Goal: Task Accomplishment & Management: Manage account settings

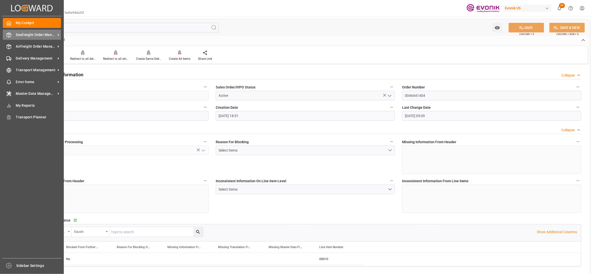
scroll to position [788, 0]
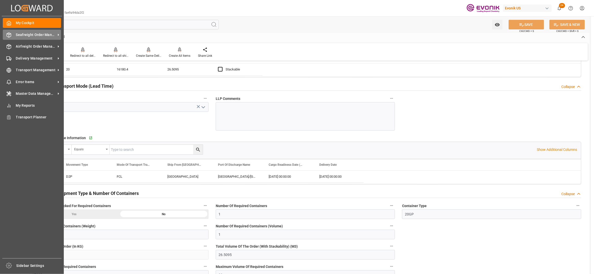
click at [23, 36] on span "Seafreight Order Management" at bounding box center [36, 34] width 40 height 5
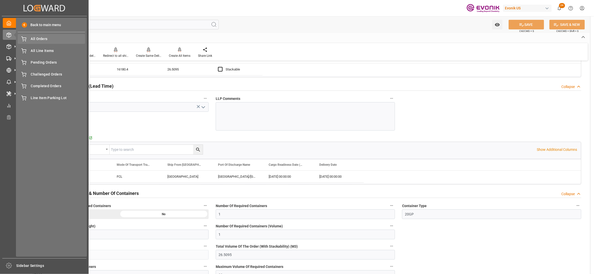
click at [46, 40] on span "All Orders" at bounding box center [58, 38] width 54 height 5
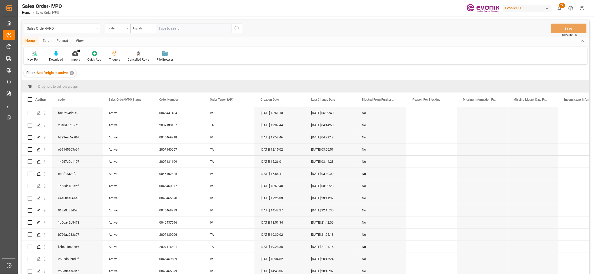
click at [125, 29] on div "code" at bounding box center [116, 28] width 17 height 6
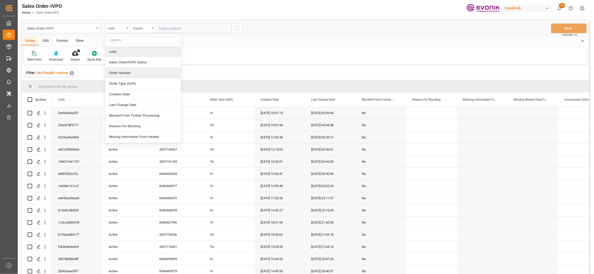
click at [125, 76] on div "Order Number" at bounding box center [143, 73] width 76 height 11
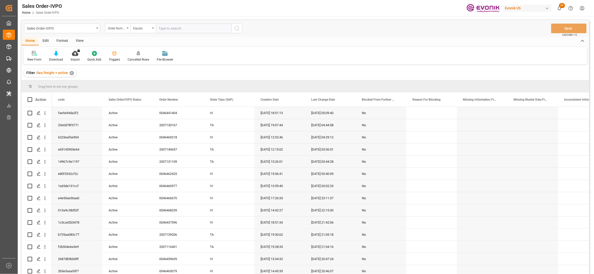
click at [170, 27] on input "text" at bounding box center [194, 29] width 76 height 10
paste input "0046462427"
type input "0046462427"
click at [241, 27] on button "search button" at bounding box center [237, 29] width 11 height 10
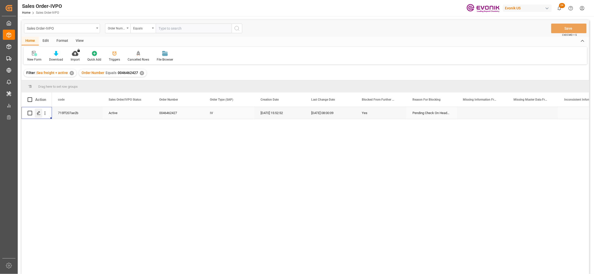
click at [39, 114] on icon "Press SPACE to select this row." at bounding box center [39, 113] width 4 height 4
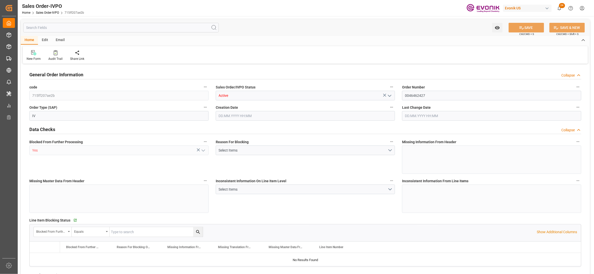
type input "JPYOK"
type input "0"
type input "1"
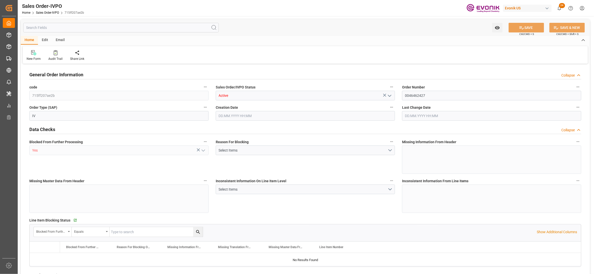
type input "16140"
type input "26.4204"
type input "17000"
type input "30"
type input "07.07.2025 15:52"
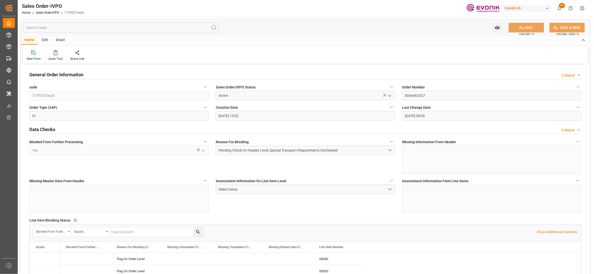
type input "19.08.2025 08:00"
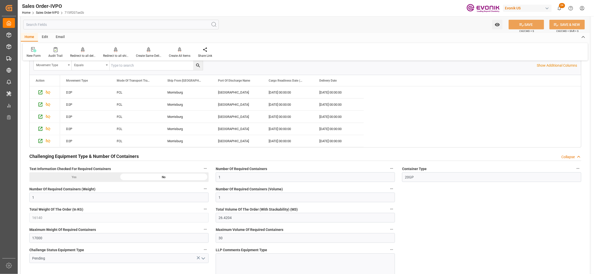
scroll to position [901, 0]
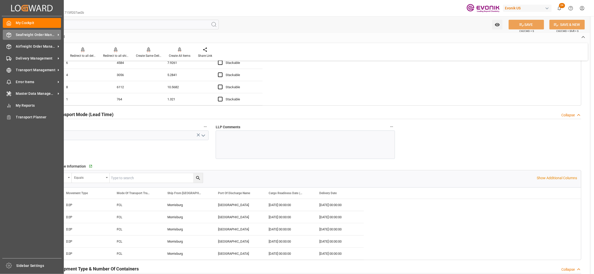
click at [38, 35] on span "Seafreight Order Management" at bounding box center [36, 34] width 40 height 5
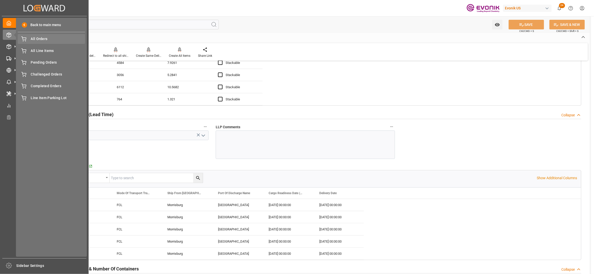
click at [44, 44] on div "All Orders All Orders" at bounding box center [51, 39] width 67 height 10
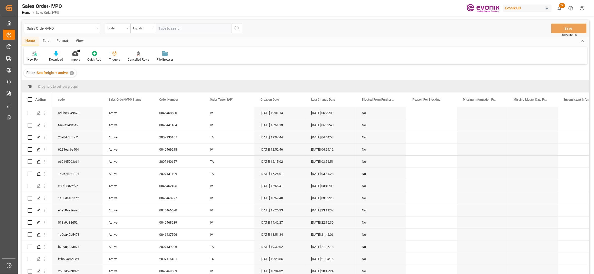
click at [125, 27] on div "code" at bounding box center [116, 28] width 17 height 6
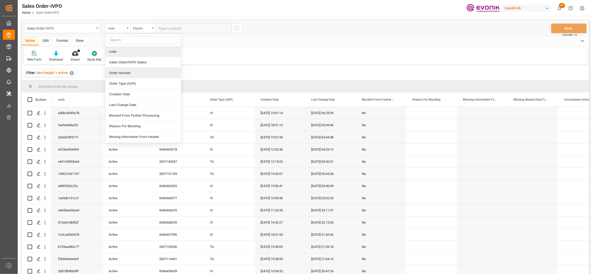
click at [128, 74] on div "Order Number" at bounding box center [143, 73] width 76 height 11
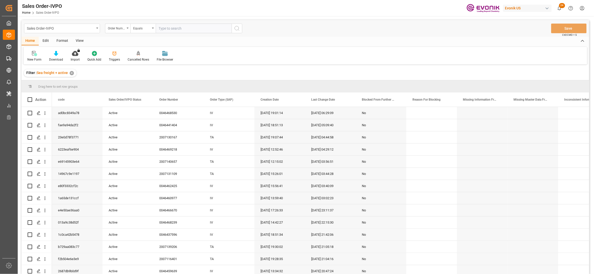
click at [176, 26] on input "text" at bounding box center [194, 29] width 76 height 10
paste input "0046460088"
type input "0046460088"
click at [238, 29] on icon "search button" at bounding box center [237, 28] width 6 height 6
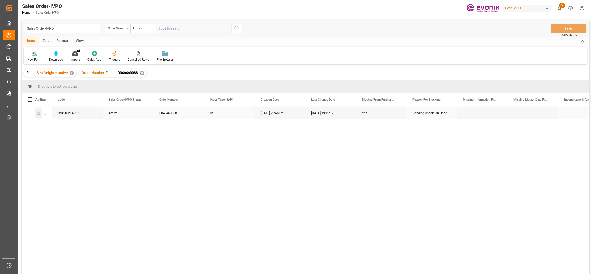
click at [39, 114] on icon "Press SPACE to select this row." at bounding box center [39, 113] width 4 height 4
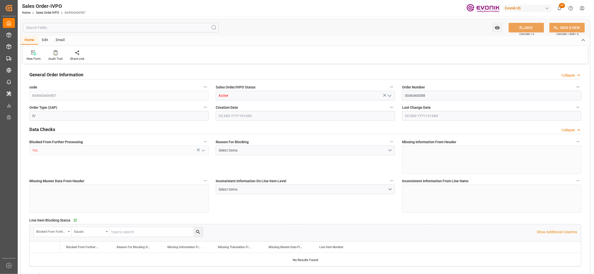
type input "CNHUA"
type input "0"
type input "1"
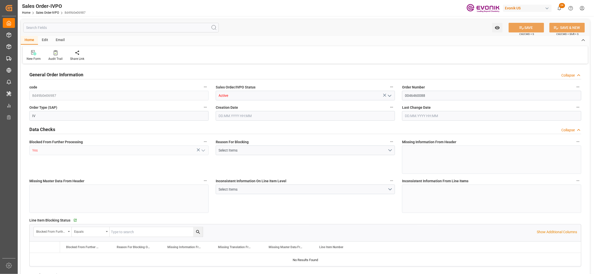
type input "9066.72"
type input "28.314"
type input "17000"
type input "30"
type input "[DATE] 22:45"
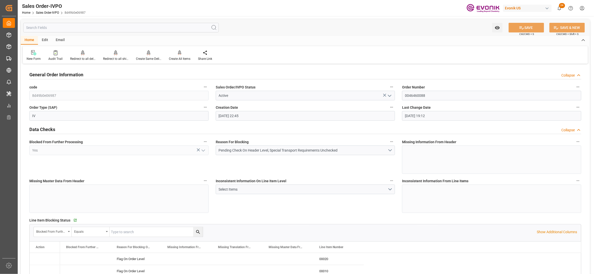
type input "19.08.2025 19:12"
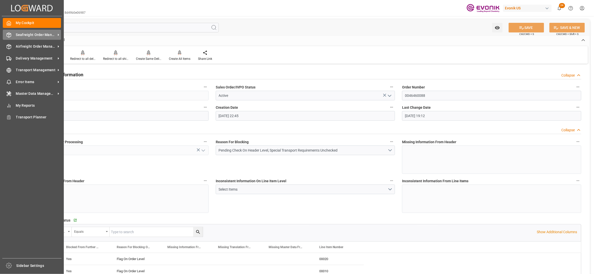
click at [23, 35] on span "Seafreight Order Management" at bounding box center [36, 34] width 40 height 5
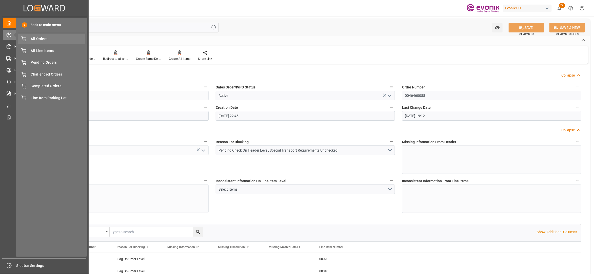
click at [46, 41] on span "All Orders" at bounding box center [58, 38] width 54 height 5
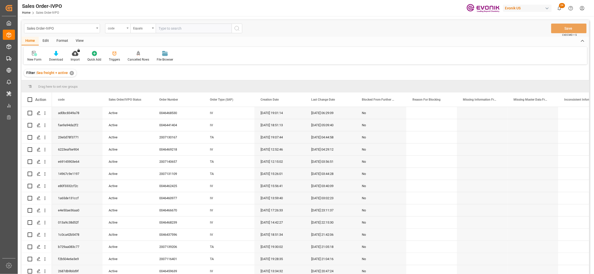
click at [121, 29] on div "code" at bounding box center [116, 28] width 17 height 6
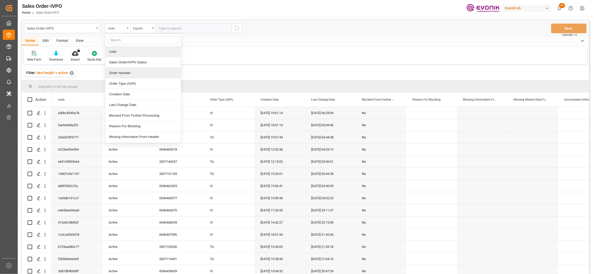
click at [127, 74] on div "Order Number" at bounding box center [143, 73] width 76 height 11
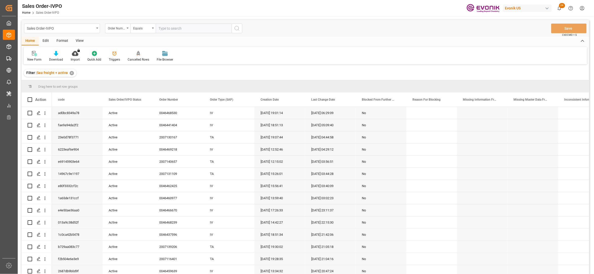
click at [172, 26] on input "text" at bounding box center [194, 29] width 76 height 10
paste input "0046462427"
type input "0046462427"
click at [239, 30] on icon "search button" at bounding box center [237, 28] width 6 height 6
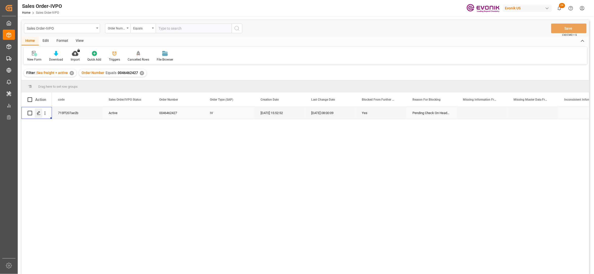
click at [41, 114] on div "Press SPACE to select this row." at bounding box center [39, 112] width 8 height 9
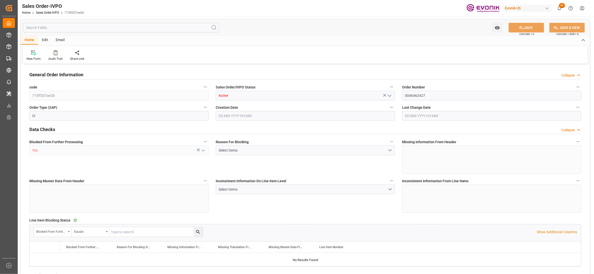
type input "JPYOK"
type input "0"
type input "1"
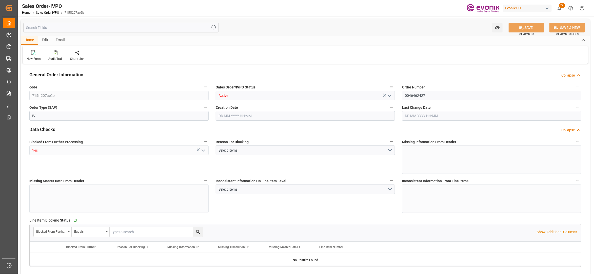
type input "16140"
type input "26.4204"
type input "17000"
type input "30"
type input "07.07.2025 15:52"
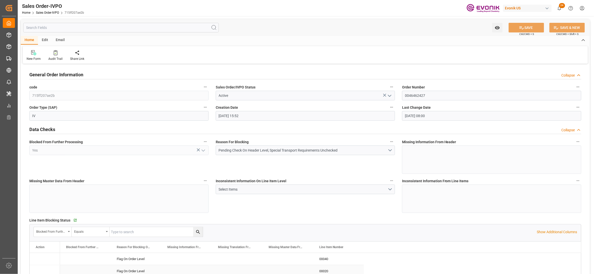
type input "19.08.2025 08:00"
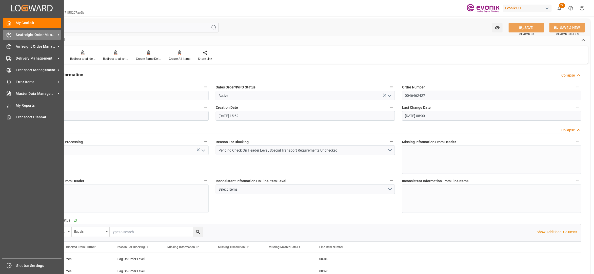
click at [39, 34] on span "Seafreight Order Management" at bounding box center [36, 34] width 40 height 5
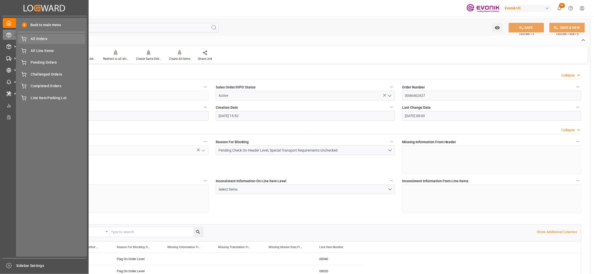
click at [48, 40] on span "All Orders" at bounding box center [58, 38] width 54 height 5
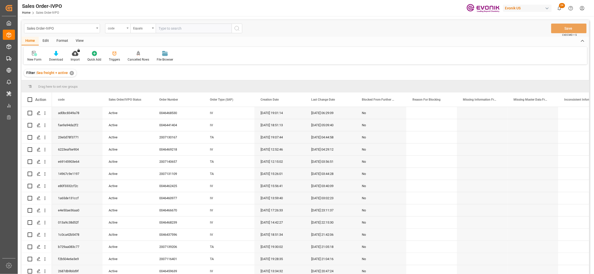
click at [122, 28] on div "code" at bounding box center [116, 28] width 17 height 6
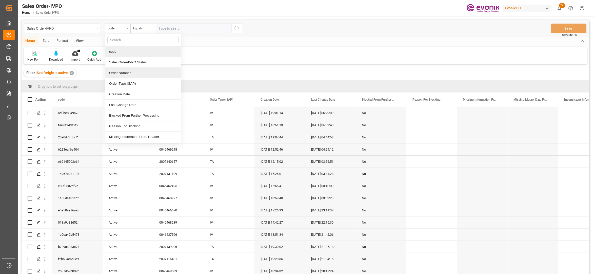
click at [129, 71] on div "Order Number" at bounding box center [143, 73] width 76 height 11
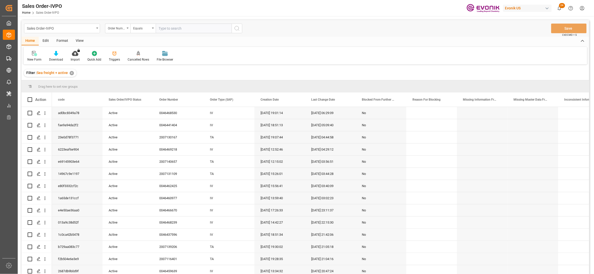
click at [177, 27] on input "text" at bounding box center [194, 29] width 76 height 10
paste input "0046462427"
type input "0046462427"
click at [237, 28] on icon "search button" at bounding box center [237, 28] width 6 height 6
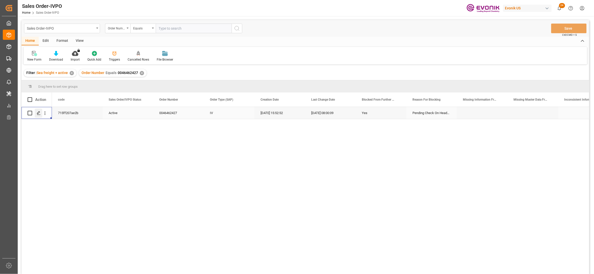
click at [41, 112] on div "Press SPACE to select this row." at bounding box center [39, 112] width 8 height 9
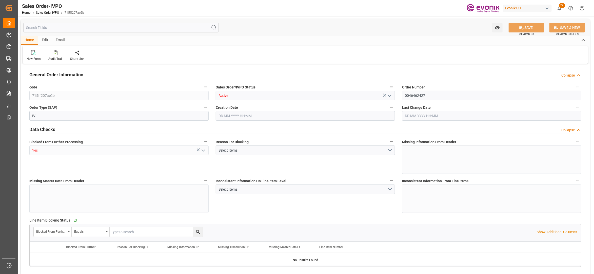
type input "JPYOK"
type input "0"
type input "1"
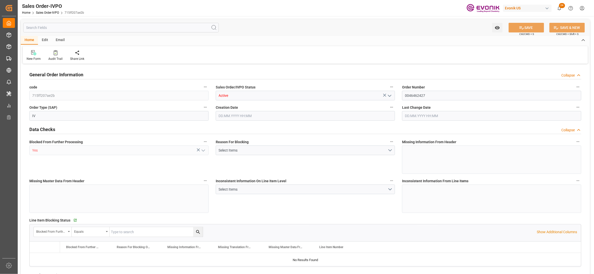
type input "16140"
type input "26.4204"
type input "17000"
type input "30"
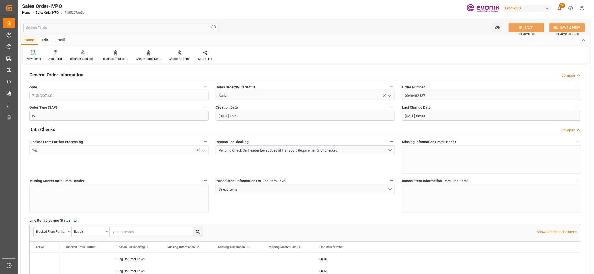
type input "07.07.2025 15:52"
type input "19.08.2025 08:00"
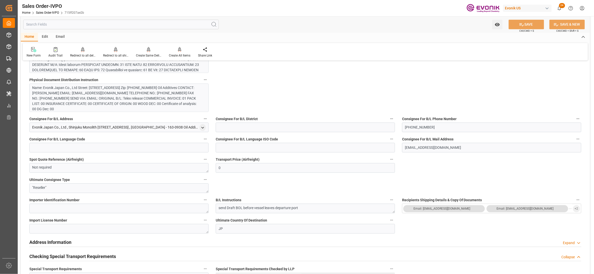
scroll to position [338, 0]
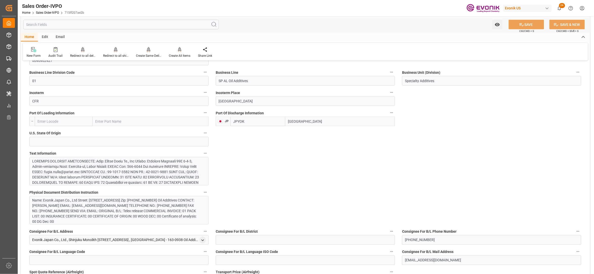
click at [148, 171] on div at bounding box center [116, 204] width 168 height 90
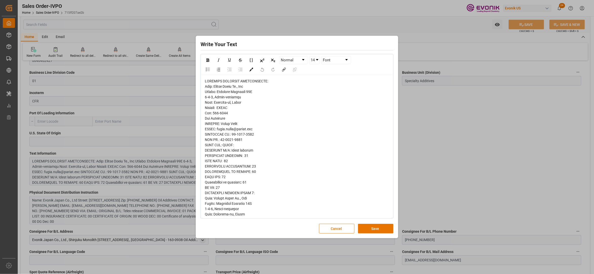
click at [211, 84] on span "rdw-editor" at bounding box center [259, 251] width 109 height 345
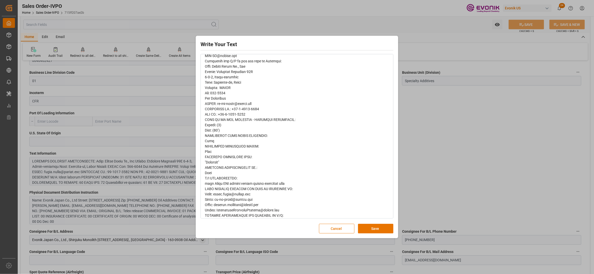
scroll to position [206, 0]
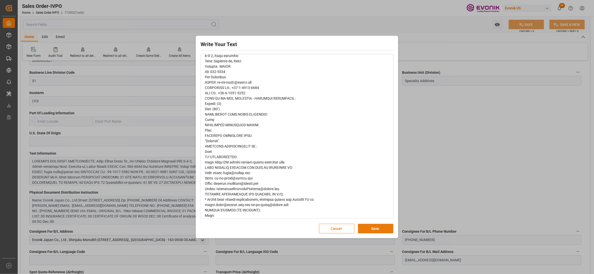
click at [374, 224] on button "Save" at bounding box center [375, 229] width 35 height 10
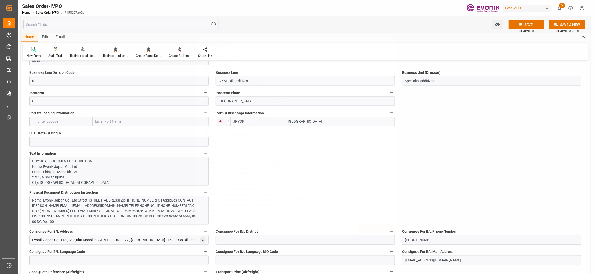
click at [148, 209] on div "Name: Evonik Japan Co., Ltd Street: Shinjuku Monolith 12F 2-3-1, Nishi-shinjuku…" at bounding box center [116, 211] width 168 height 27
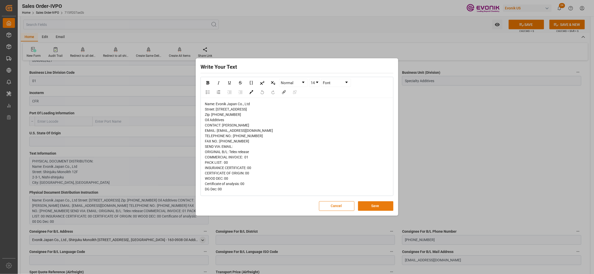
click at [387, 210] on button "Save" at bounding box center [375, 206] width 35 height 10
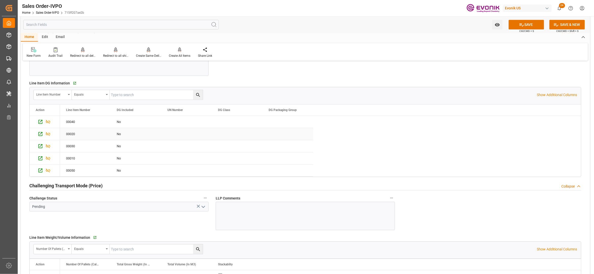
scroll to position [563, 0]
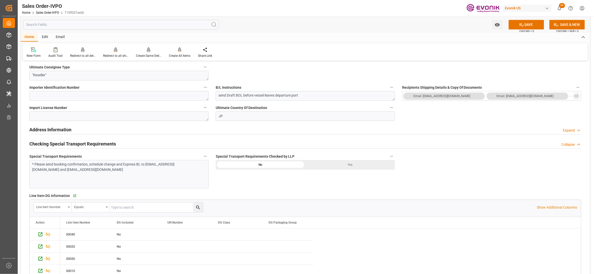
click at [336, 166] on div "Yes" at bounding box center [351, 165] width 90 height 10
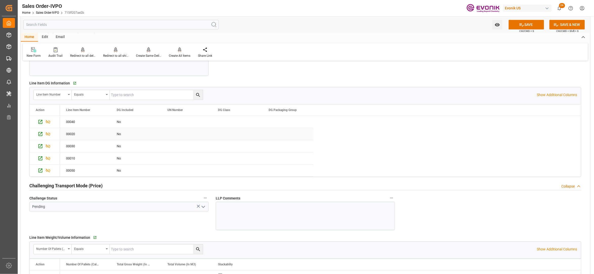
scroll to position [788, 0]
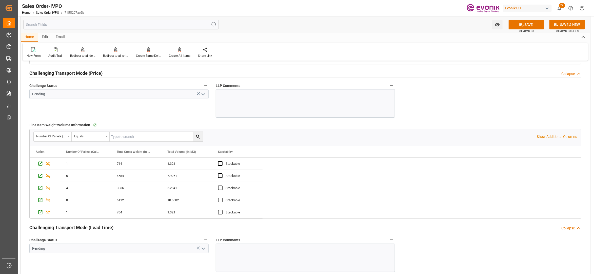
click at [204, 97] on icon "open menu" at bounding box center [203, 94] width 6 height 6
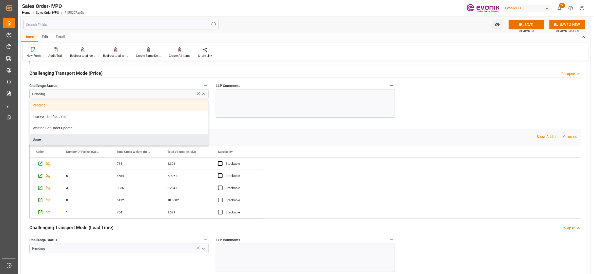
click at [65, 140] on div "Done" at bounding box center [119, 139] width 179 height 11
type input "Done"
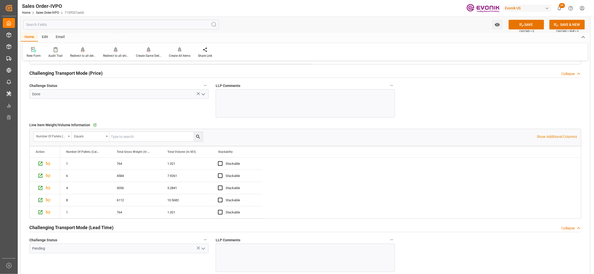
scroll to position [901, 0]
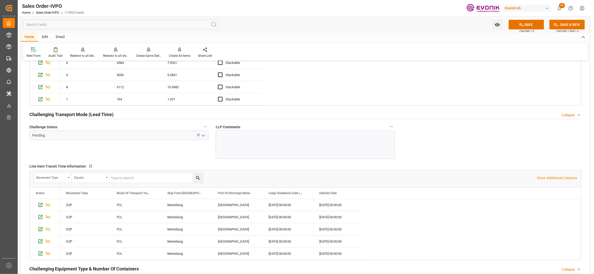
click at [204, 136] on polyline "open menu" at bounding box center [203, 136] width 3 height 2
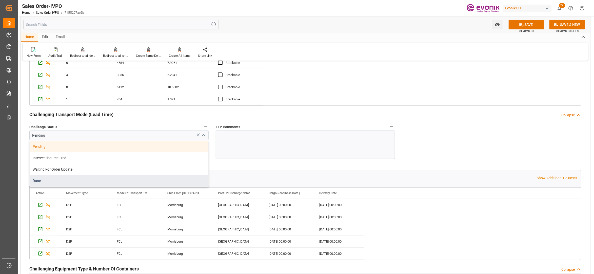
click at [52, 181] on div "Done" at bounding box center [119, 180] width 179 height 11
type input "Done"
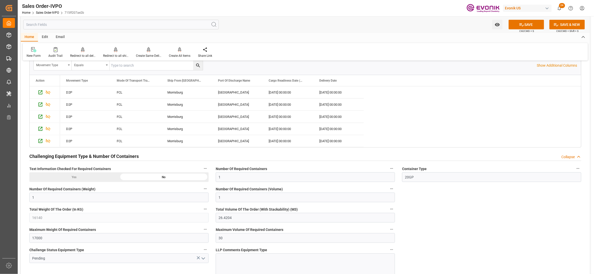
scroll to position [1126, 0]
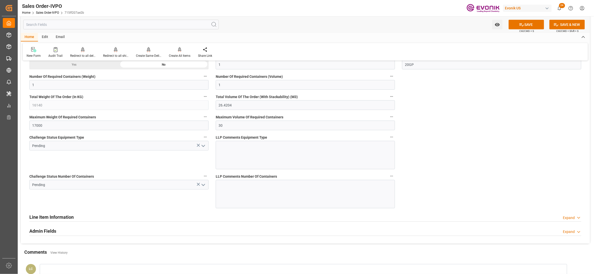
click at [205, 147] on polyline "open menu" at bounding box center [203, 146] width 3 height 2
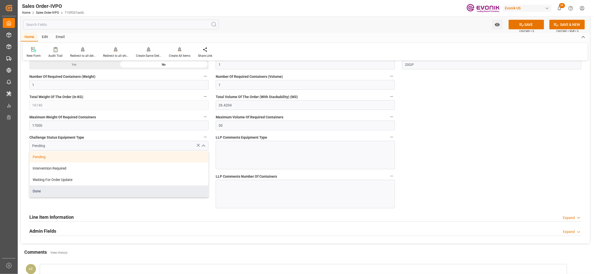
click at [70, 193] on div "Done" at bounding box center [119, 190] width 179 height 11
type input "Done"
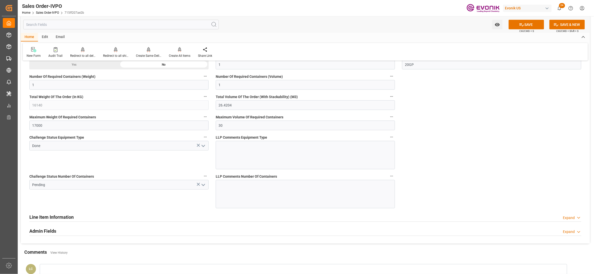
click at [202, 186] on polyline "open menu" at bounding box center [203, 185] width 3 height 2
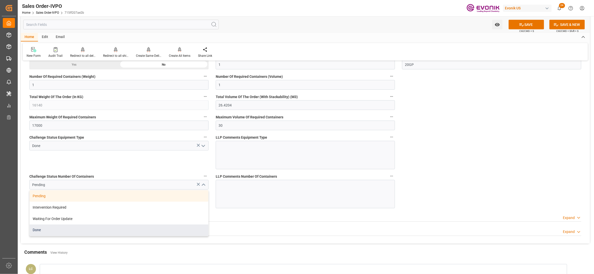
click at [46, 231] on div "Done" at bounding box center [119, 230] width 179 height 11
type input "Done"
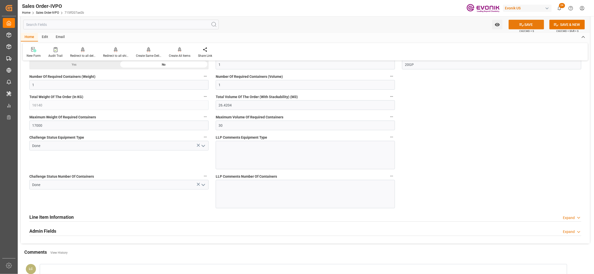
click at [532, 26] on button "SAVE" at bounding box center [526, 25] width 35 height 10
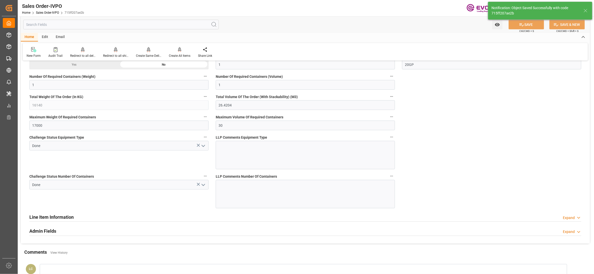
type input "20.08.2025 06:50"
type input "No"
click at [180, 49] on icon at bounding box center [180, 49] width 4 height 4
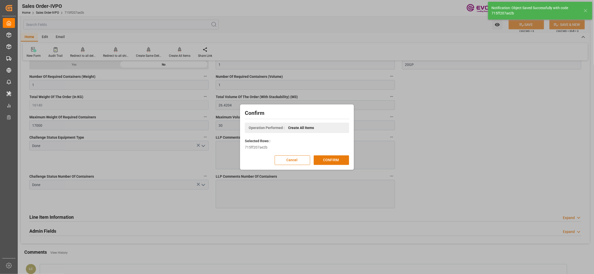
click at [330, 161] on button "CONFIRM" at bounding box center [331, 160] width 35 height 10
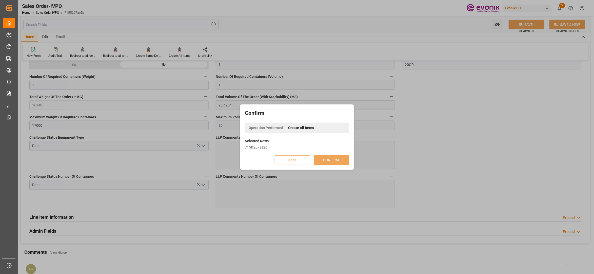
scroll to position [55, 0]
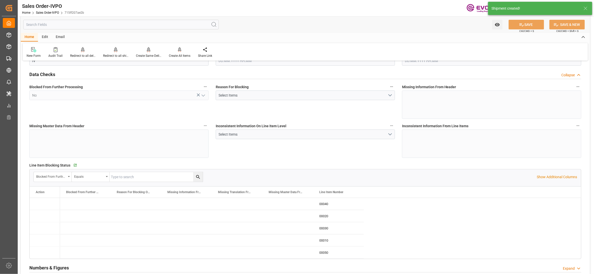
type input "JPYOK"
type input "0"
type input "1"
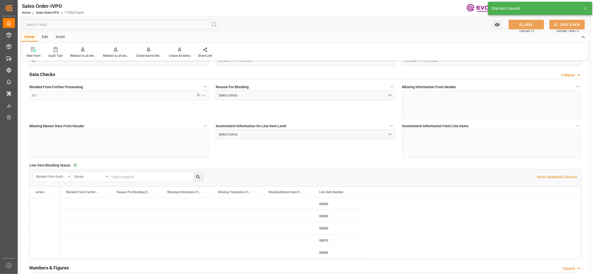
type input "16140"
type input "26.4204"
type input "17000"
type input "30"
type input "07.07.2025 15:52"
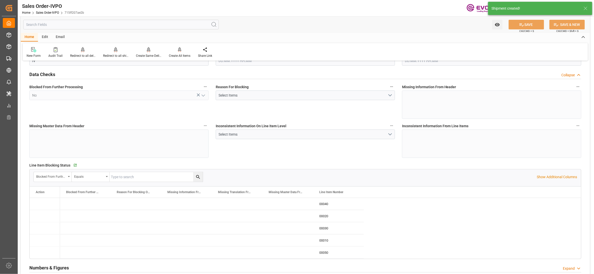
type input "20.08.2025 06:50"
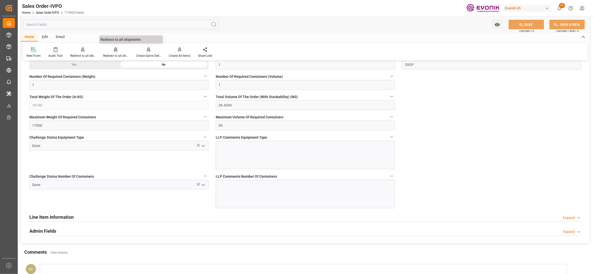
click at [114, 49] on icon at bounding box center [116, 49] width 4 height 4
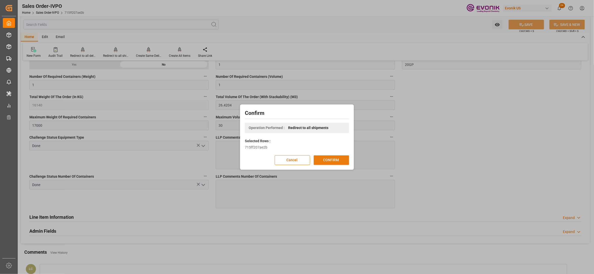
click at [337, 159] on button "CONFIRM" at bounding box center [331, 160] width 35 height 10
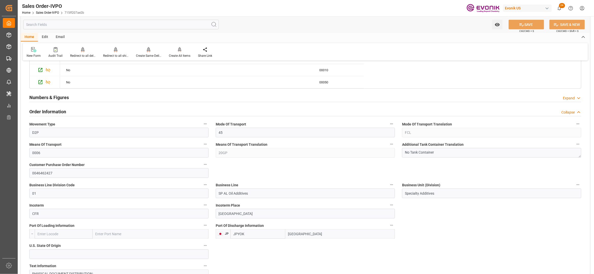
scroll to position [338, 0]
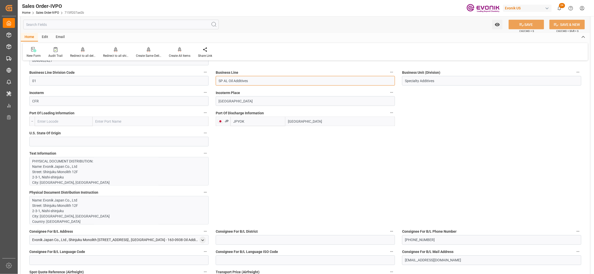
drag, startPoint x: 229, startPoint y: 77, endPoint x: 207, endPoint y: 76, distance: 22.3
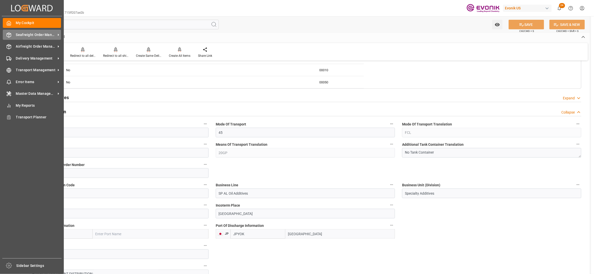
click at [26, 34] on span "Seafreight Order Management" at bounding box center [36, 34] width 40 height 5
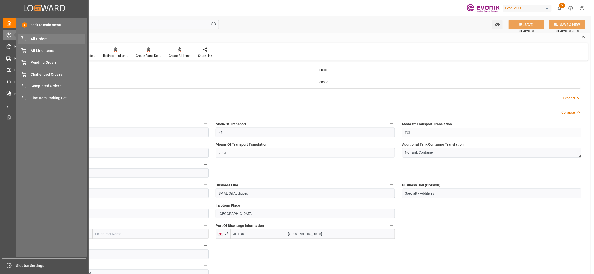
click at [37, 39] on span "All Orders" at bounding box center [58, 38] width 54 height 5
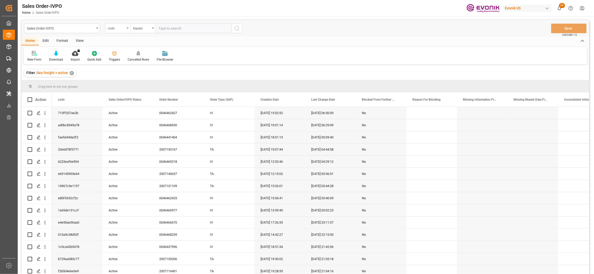
click at [121, 30] on div "code" at bounding box center [116, 28] width 17 height 6
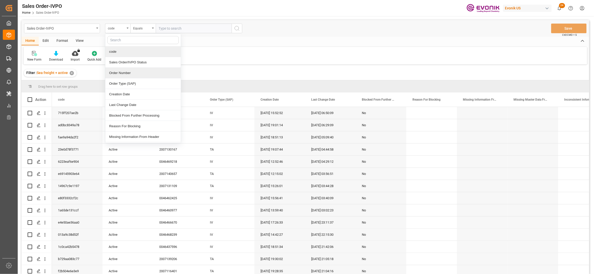
click at [131, 73] on div "Order Number" at bounding box center [143, 73] width 76 height 11
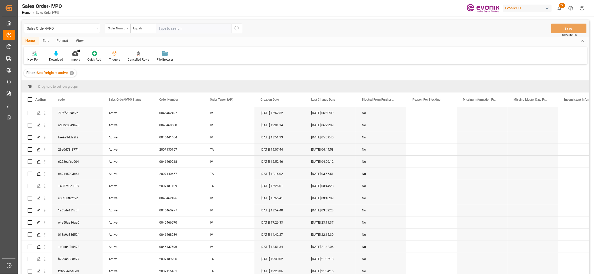
click at [179, 27] on input "text" at bounding box center [194, 29] width 76 height 10
paste input "0046463527"
type input "0046463527"
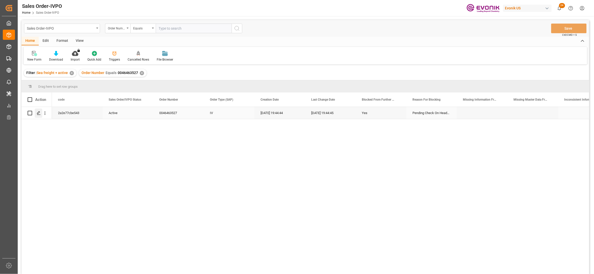
click at [39, 112] on polygon "Press SPACE to select this row." at bounding box center [38, 112] width 3 height 3
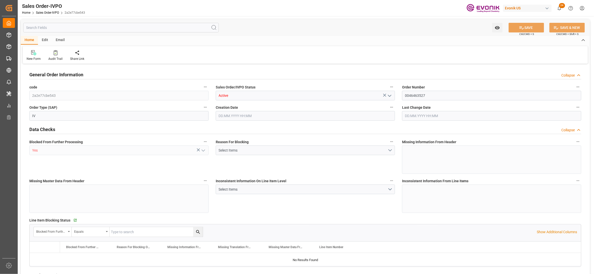
type input "CNHUN"
type input "0"
type input "1"
type input "17534"
type input "19.08.2025 19:44"
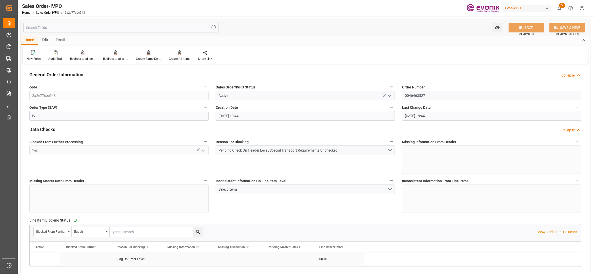
type input "19.08.2025 19:44"
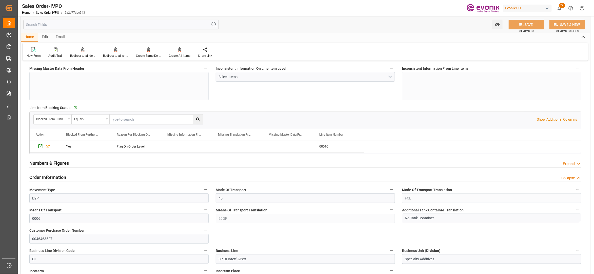
scroll to position [225, 0]
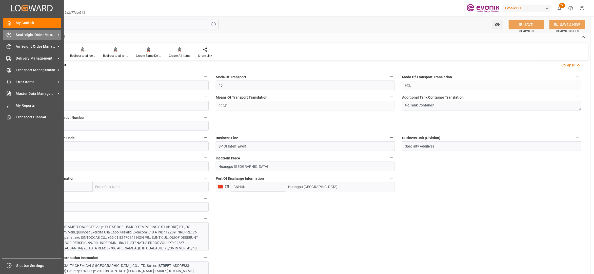
click at [28, 34] on span "Seafreight Order Management" at bounding box center [36, 34] width 40 height 5
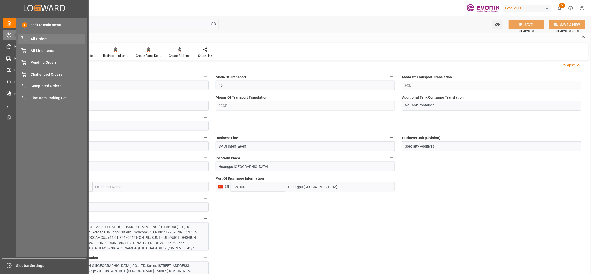
click at [45, 41] on span "All Orders" at bounding box center [58, 38] width 54 height 5
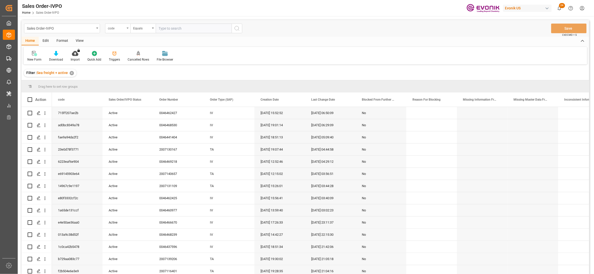
click at [121, 27] on div "code" at bounding box center [116, 28] width 17 height 6
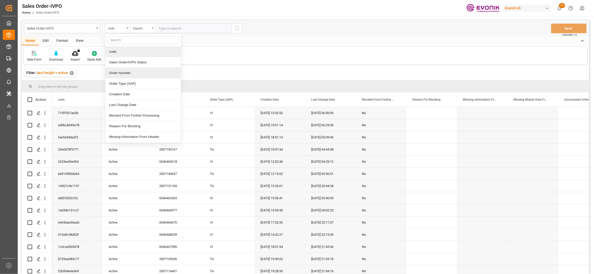
click at [126, 73] on div "Order Number" at bounding box center [143, 73] width 76 height 11
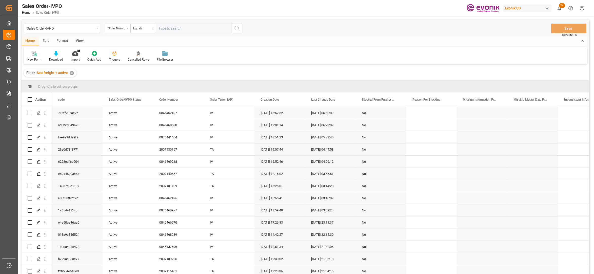
click at [169, 27] on input "text" at bounding box center [194, 29] width 76 height 10
paste input "0046460088"
type input "0046460088"
click at [237, 27] on icon "search button" at bounding box center [237, 28] width 6 height 6
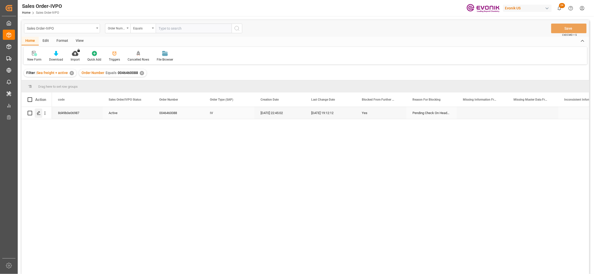
click at [38, 114] on polygon "Press SPACE to select this row." at bounding box center [38, 112] width 3 height 3
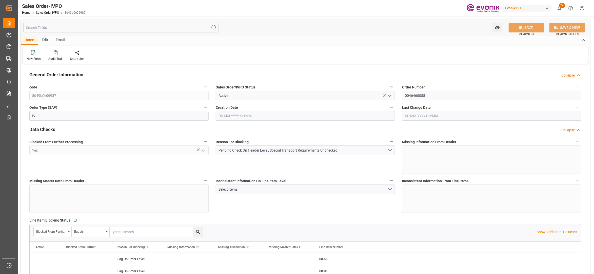
type input "CNHUA"
type input "0"
type input "1"
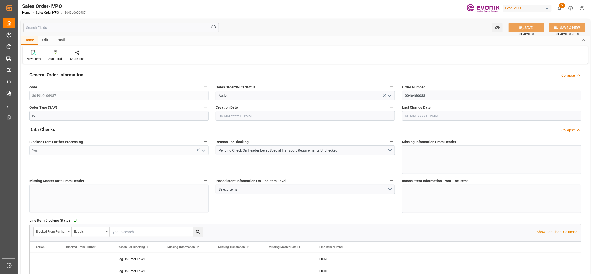
type input "9066.72"
type input "28.314"
type input "17000"
type input "30"
type input "27.06.2025 22:45"
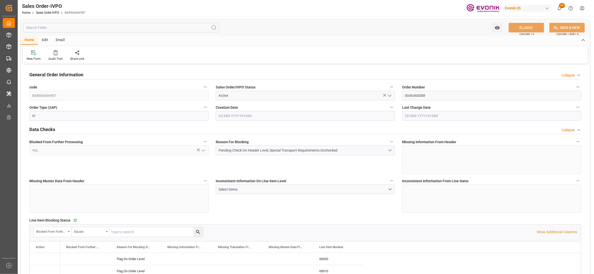
type input "19.08.2025 19:12"
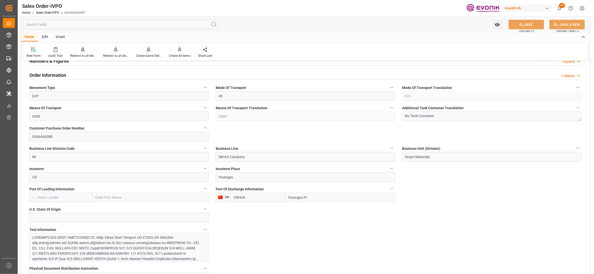
scroll to position [338, 0]
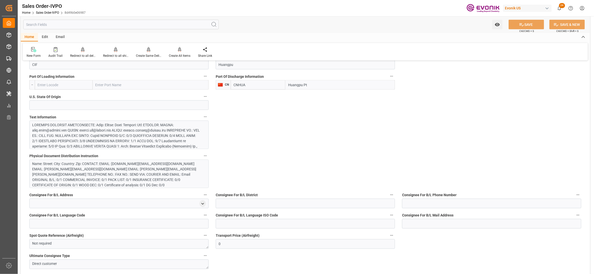
click at [147, 119] on label "Text Information" at bounding box center [118, 117] width 179 height 7
click at [202, 119] on button "Text Information" at bounding box center [205, 117] width 7 height 7
click at [151, 139] on div at bounding box center [297, 137] width 594 height 274
click at [145, 135] on div at bounding box center [116, 162] width 168 height 80
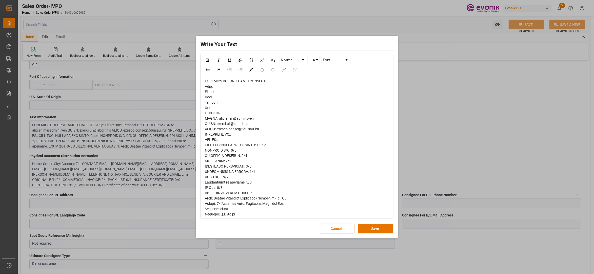
click at [209, 90] on span "rdw-editor" at bounding box center [251, 238] width 92 height 318
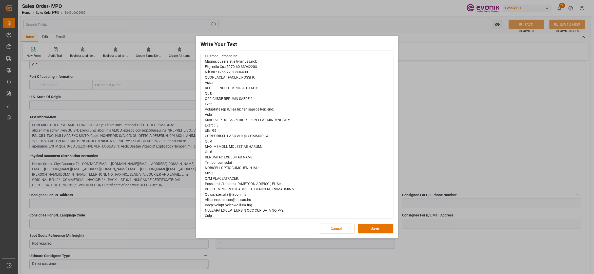
scroll to position [180, 0]
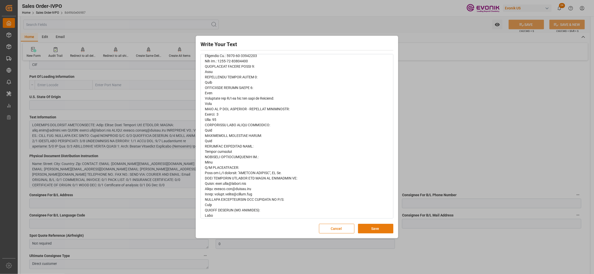
click at [379, 225] on button "Save" at bounding box center [375, 229] width 35 height 10
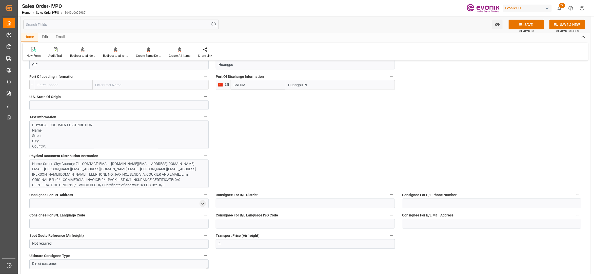
click at [161, 174] on div "Name: Street: City: Country: Zip: CONTACT: EMAIL: pera.wang@evonik.com EMAIL: y…" at bounding box center [116, 174] width 168 height 27
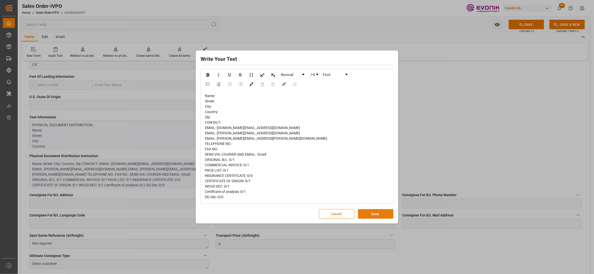
click at [378, 213] on button "Save" at bounding box center [375, 214] width 35 height 10
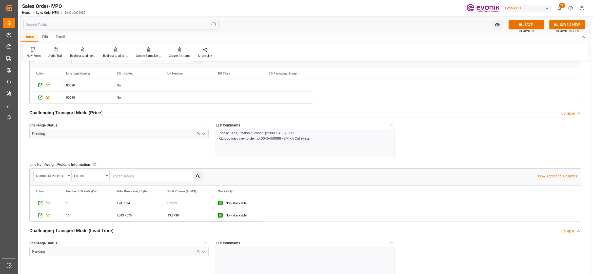
scroll to position [788, 0]
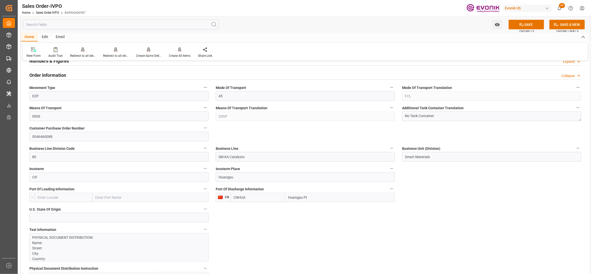
scroll to position [338, 0]
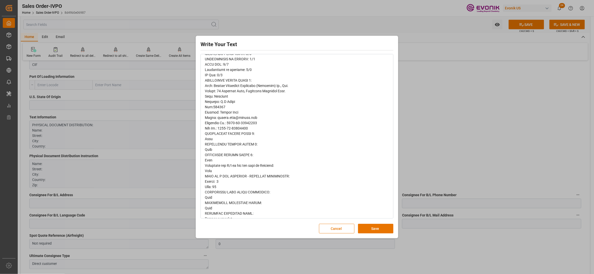
scroll to position [184, 0]
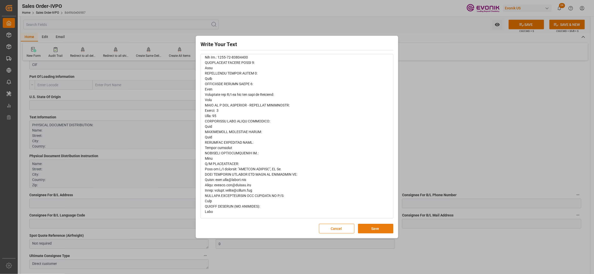
click at [379, 226] on button "Save" at bounding box center [375, 229] width 35 height 10
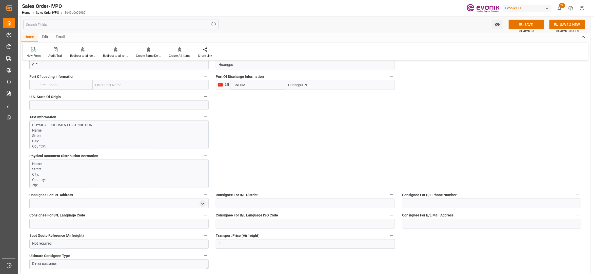
click at [113, 177] on p "Name: Street: City: Country: Zip: CONTACT: EMAIL: pera.wang@evonik.com EMAIL: y…" at bounding box center [116, 214] width 168 height 106
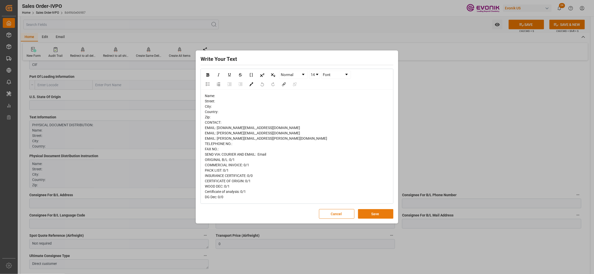
click at [370, 214] on button "Save" at bounding box center [375, 214] width 35 height 10
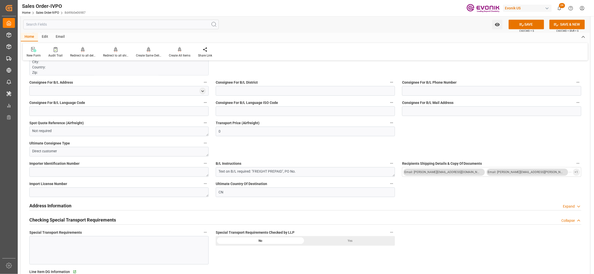
scroll to position [563, 0]
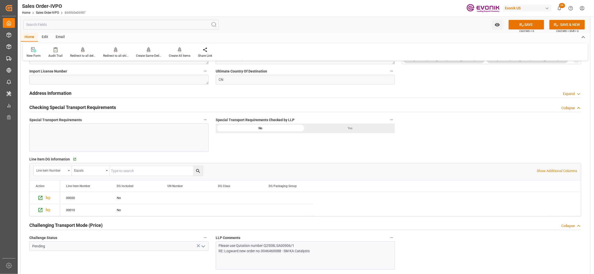
click at [349, 130] on div "Yes" at bounding box center [351, 128] width 90 height 10
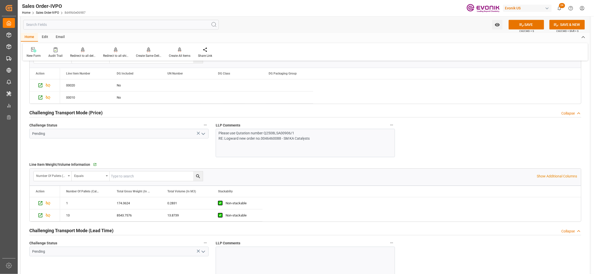
click at [202, 135] on polyline "open menu" at bounding box center [203, 134] width 3 height 2
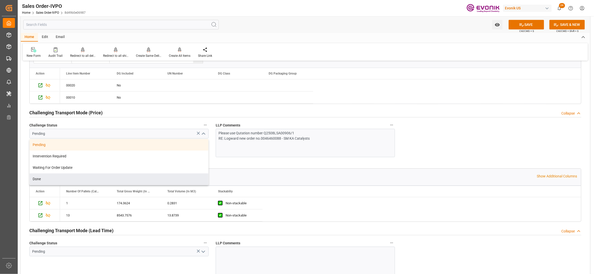
click at [63, 179] on div "Done" at bounding box center [119, 178] width 179 height 11
type input "Done"
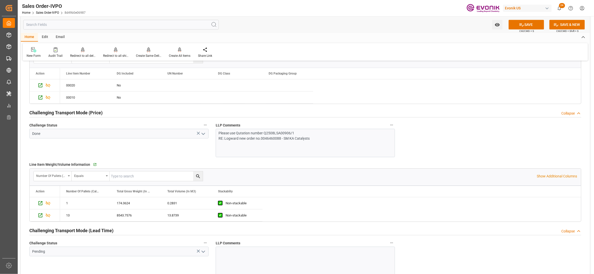
scroll to position [788, 0]
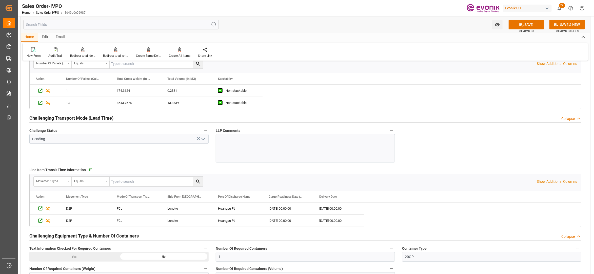
click at [205, 140] on polyline "open menu" at bounding box center [203, 139] width 3 height 2
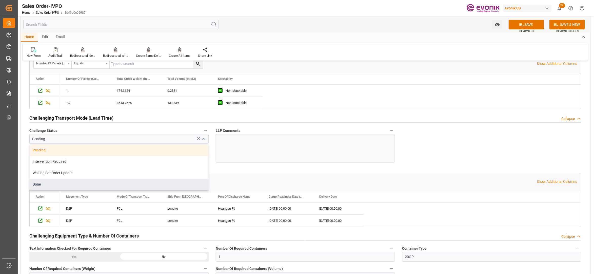
click at [46, 187] on div "Done" at bounding box center [119, 184] width 179 height 11
type input "Done"
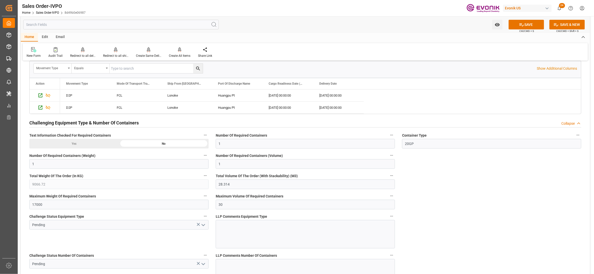
scroll to position [1014, 0]
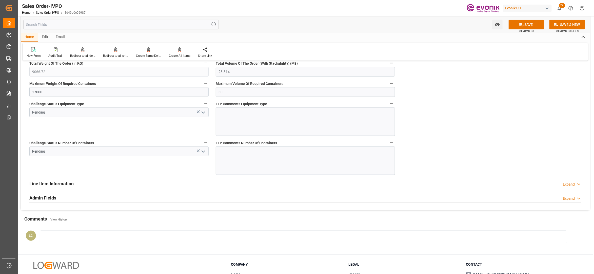
click at [205, 113] on polyline "open menu" at bounding box center [203, 113] width 3 height 2
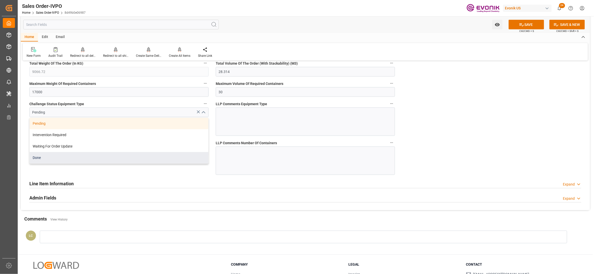
click at [75, 162] on div "Done" at bounding box center [119, 157] width 179 height 11
type input "Done"
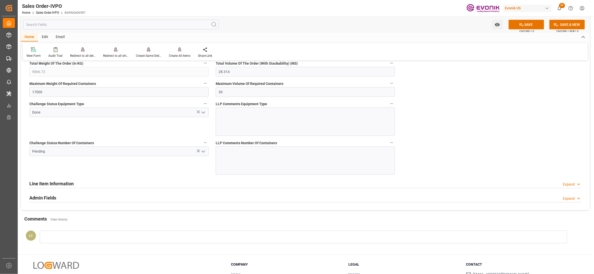
click at [203, 152] on icon "open menu" at bounding box center [203, 151] width 6 height 6
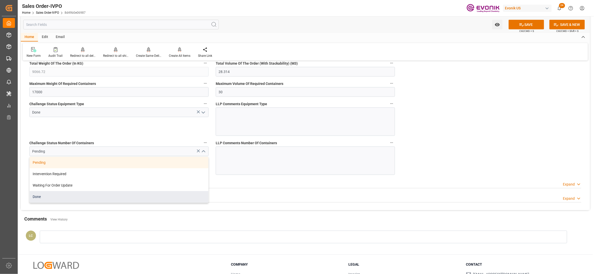
click at [55, 198] on div "Done" at bounding box center [119, 196] width 179 height 11
type input "Done"
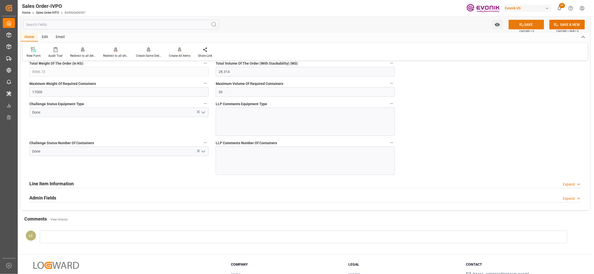
click at [525, 25] on button "SAVE" at bounding box center [526, 25] width 35 height 10
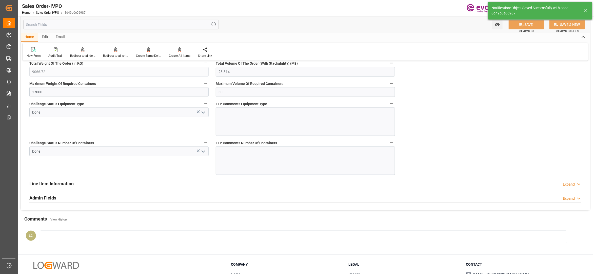
type input "No"
type input "20.08.2025 07:14"
click at [177, 54] on div "Create All Items" at bounding box center [180, 55] width 22 height 5
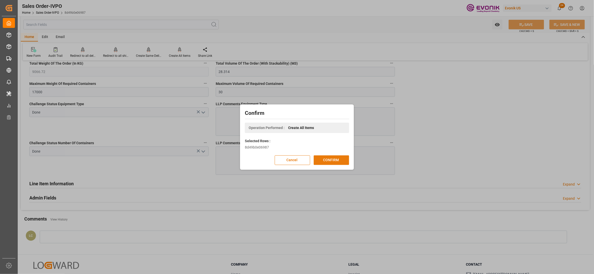
click at [332, 160] on button "CONFIRM" at bounding box center [331, 160] width 35 height 10
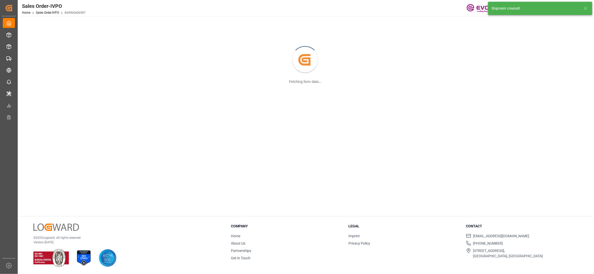
scroll to position [55, 0]
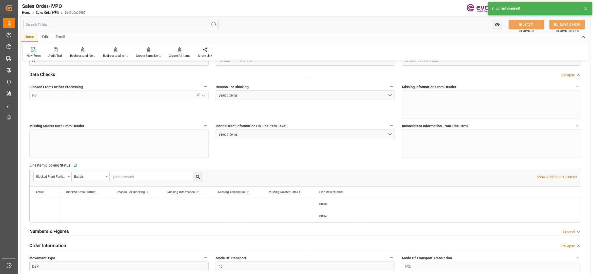
type input "CNHUA"
type input "0"
type input "1"
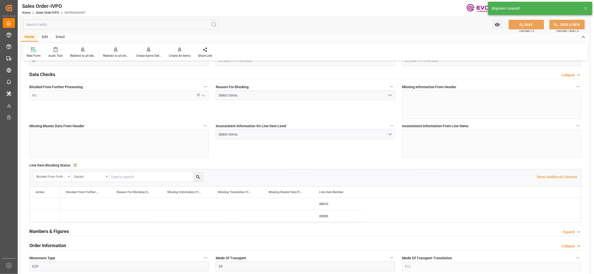
type input "9066.72"
type input "28.314"
type input "17000"
type input "30"
type input "27.06.2025 22:45"
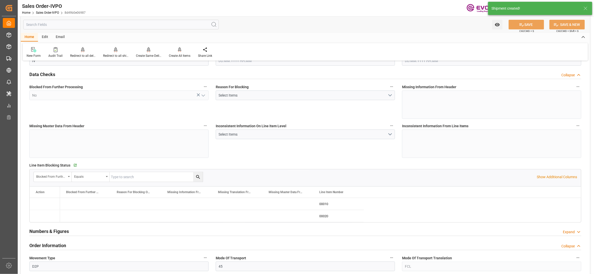
type input "20.08.2025 07:14"
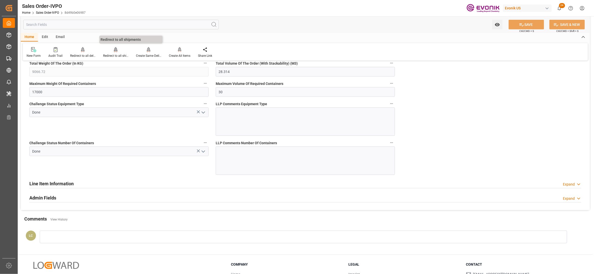
click at [116, 53] on div "Redirect to all shipments" at bounding box center [115, 55] width 25 height 5
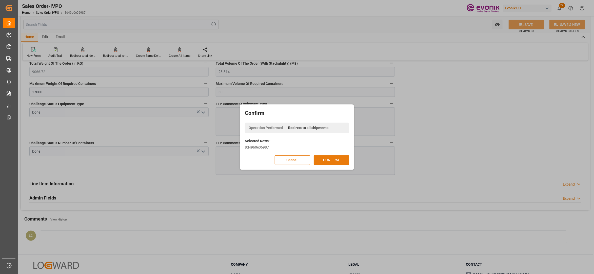
click at [326, 160] on button "CONFIRM" at bounding box center [331, 160] width 35 height 10
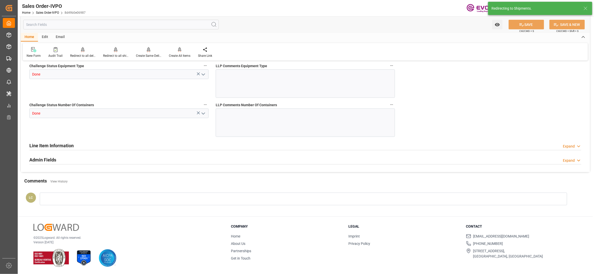
type input "CNHUA"
type input "0"
type input "1"
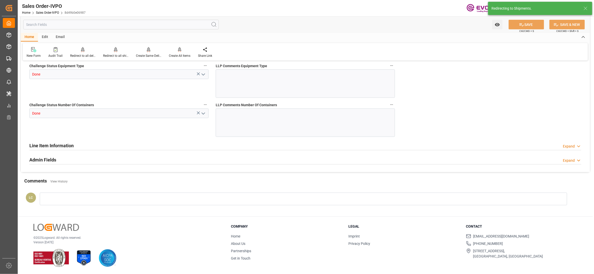
type input "9066.72"
type input "28.314"
type input "17000"
type input "30"
type input "27.06.2025 22:45"
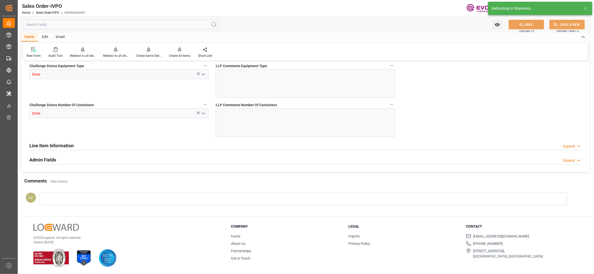
type input "20.08.2025 07:14"
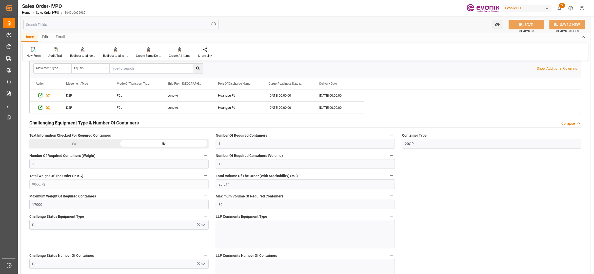
scroll to position [676, 0]
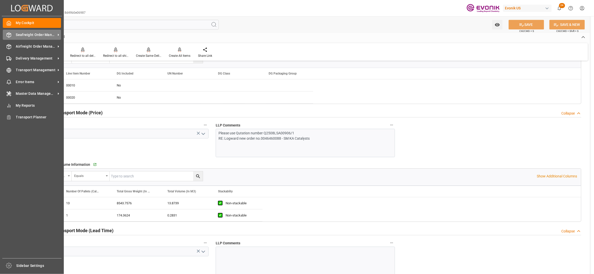
click at [32, 35] on span "Seafreight Order Management" at bounding box center [36, 34] width 40 height 5
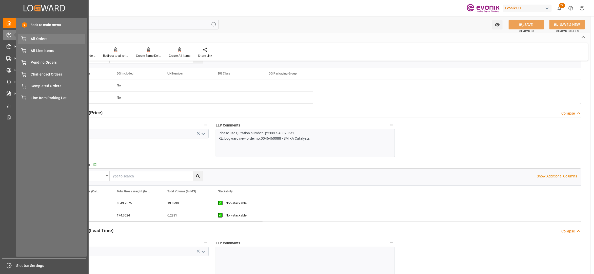
click at [36, 40] on span "All Orders" at bounding box center [58, 38] width 54 height 5
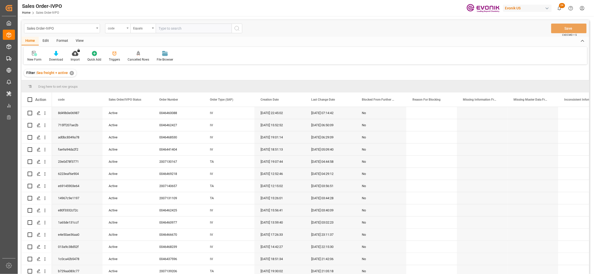
click at [123, 30] on div "code" at bounding box center [116, 28] width 17 height 6
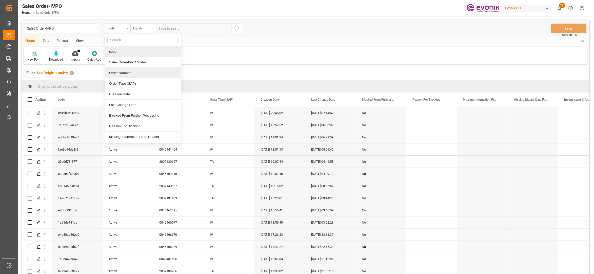
click at [124, 73] on div "Order Number" at bounding box center [143, 73] width 76 height 11
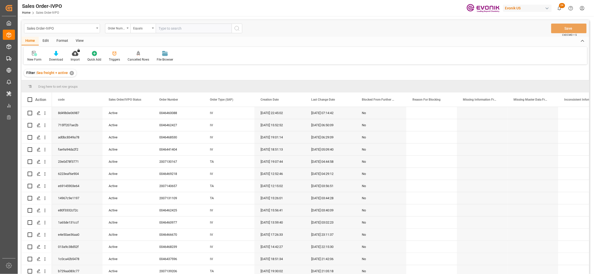
click at [168, 28] on input "text" at bounding box center [194, 29] width 76 height 10
paste input "0046468236"
type input "0046468236"
click at [234, 28] on button "search button" at bounding box center [237, 29] width 11 height 10
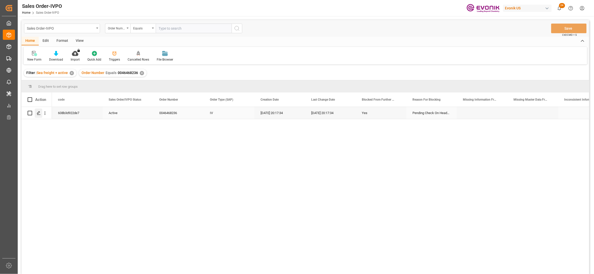
click at [38, 115] on div "Press SPACE to select this row." at bounding box center [39, 112] width 8 height 9
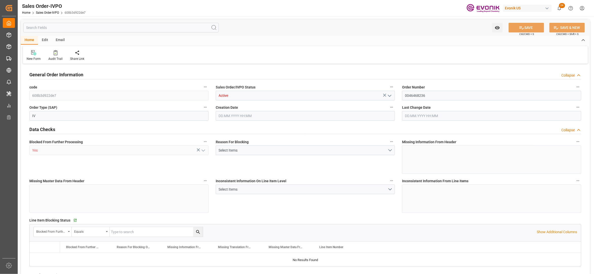
type input "JPNGO"
type input "0"
type input "1"
type input "11485"
type input "19.08.2025 20:17"
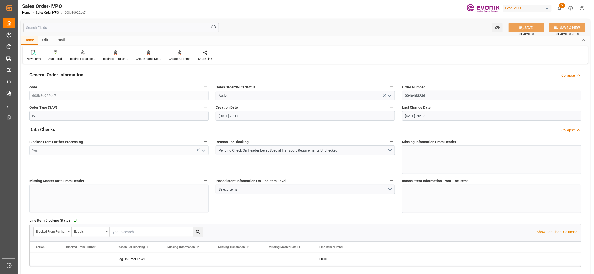
type input "19.08.2025 20:17"
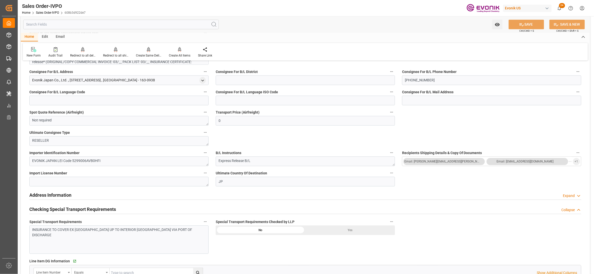
scroll to position [338, 0]
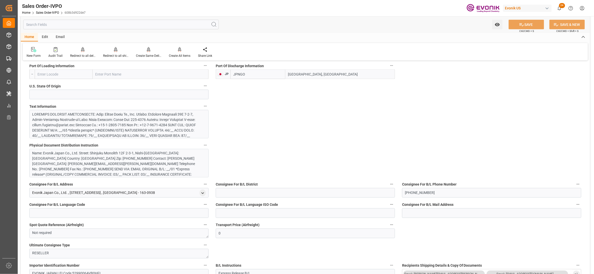
click at [168, 129] on div at bounding box center [116, 152] width 168 height 80
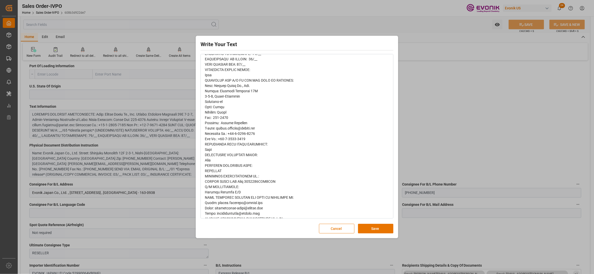
scroll to position [141, 0]
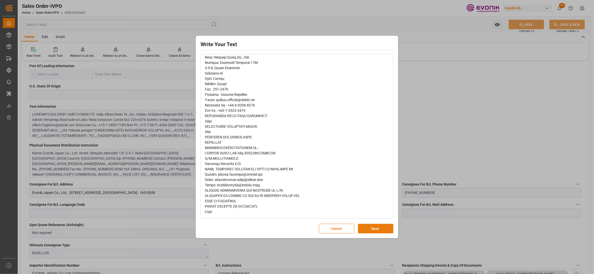
click at [376, 226] on button "Save" at bounding box center [375, 229] width 35 height 10
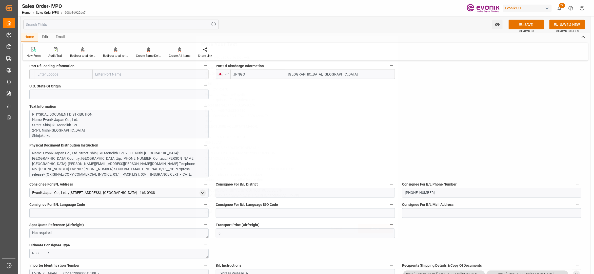
scroll to position [0, 0]
click at [164, 134] on p "PHYSICAL DOCUMENT DISTRIBUTION: Name: Evonik Japan Co., Ltd. Street: Shinjuku M…" at bounding box center [116, 250] width 168 height 277
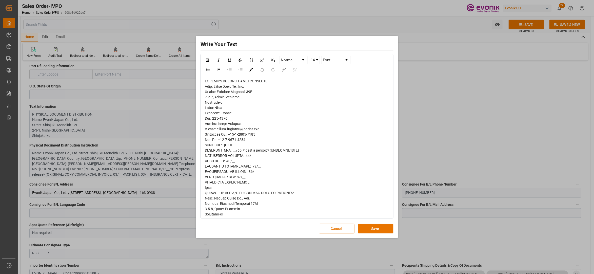
drag, startPoint x: 391, startPoint y: 154, endPoint x: 391, endPoint y: 194, distance: 39.8
click at [390, 195] on div "rdw-wrapper" at bounding box center [297, 217] width 192 height 284
click at [369, 230] on button "Save" at bounding box center [375, 229] width 35 height 10
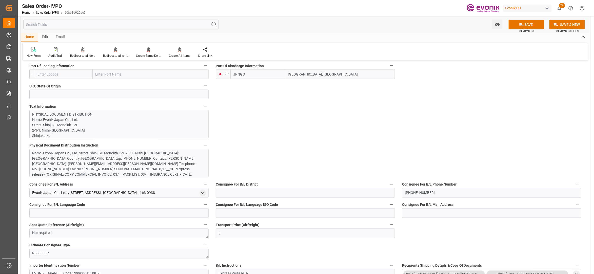
click at [134, 170] on div "Name: Evonik Japan Co., Ltd. Street: Shinjuku Monolith 12F 2-3-1, Nishi-[GEOGRA…" at bounding box center [116, 167] width 168 height 32
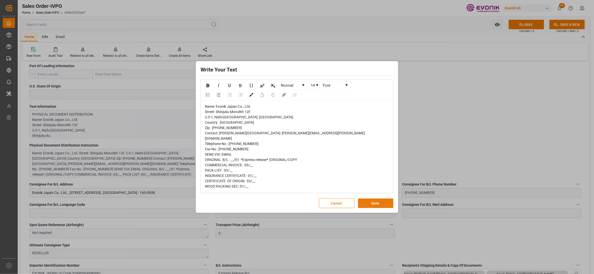
click at [366, 208] on button "Save" at bounding box center [375, 203] width 35 height 10
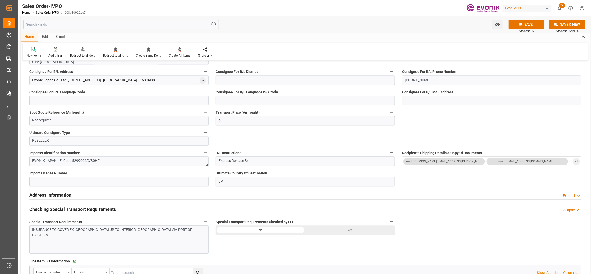
scroll to position [563, 0]
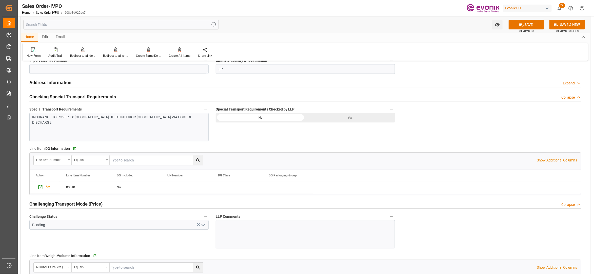
click at [346, 118] on div "Yes" at bounding box center [351, 118] width 90 height 10
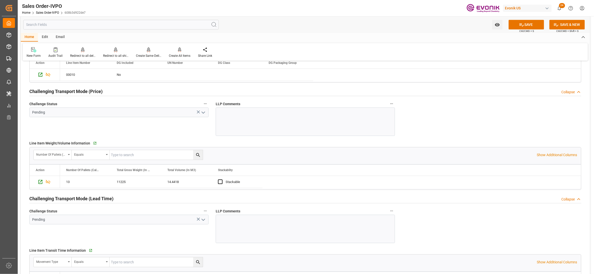
click at [203, 113] on polyline "open menu" at bounding box center [203, 113] width 3 height 2
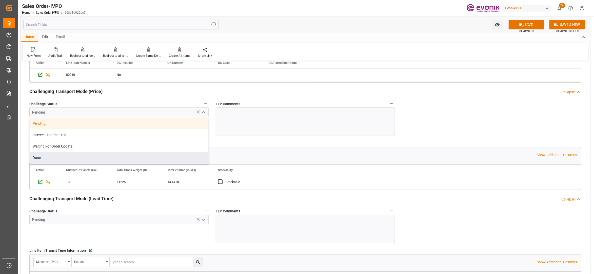
click at [60, 160] on div "Done" at bounding box center [119, 157] width 179 height 11
type input "Done"
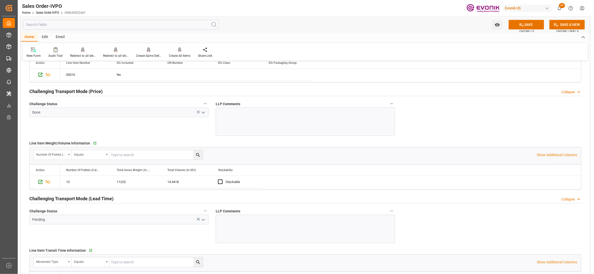
scroll to position [788, 0]
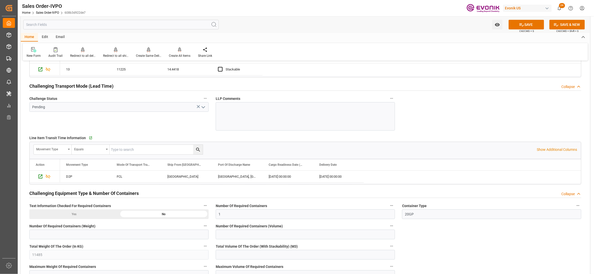
click at [202, 109] on icon "open menu" at bounding box center [203, 107] width 6 height 6
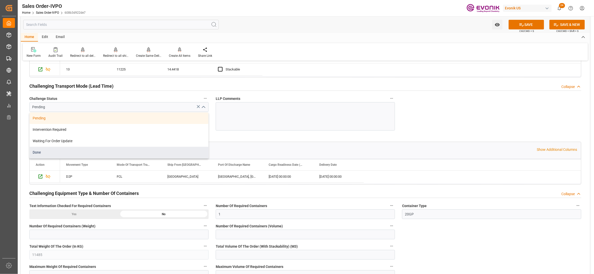
click at [43, 155] on div "Done" at bounding box center [119, 152] width 179 height 11
type input "Done"
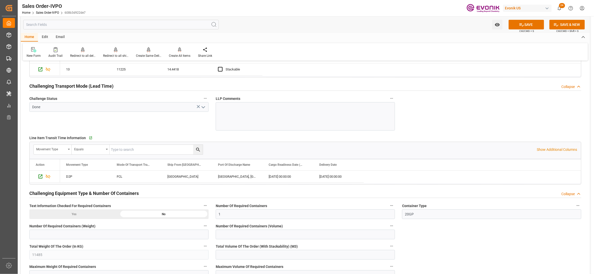
scroll to position [901, 0]
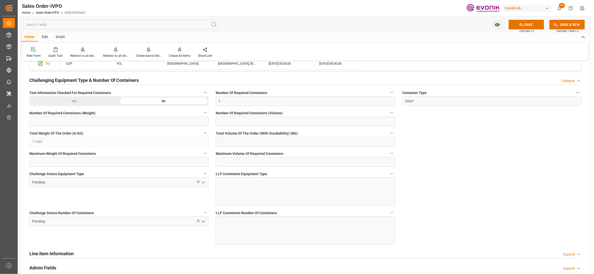
click at [203, 185] on icon "open menu" at bounding box center [203, 182] width 6 height 6
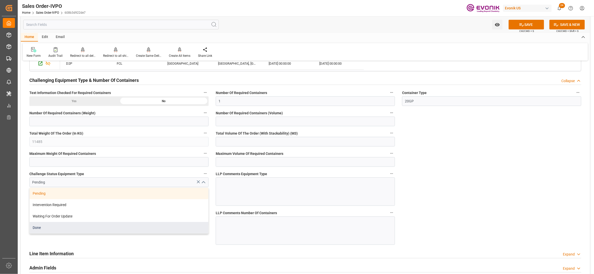
click at [75, 233] on div "Done" at bounding box center [119, 227] width 179 height 11
type input "Done"
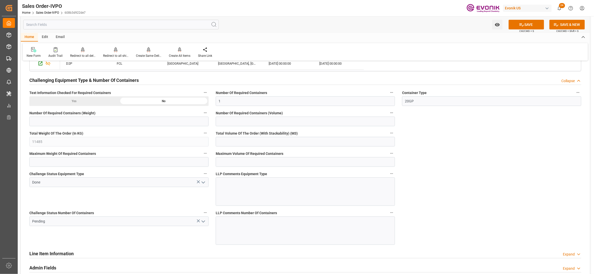
click at [203, 222] on icon "open menu" at bounding box center [203, 221] width 6 height 6
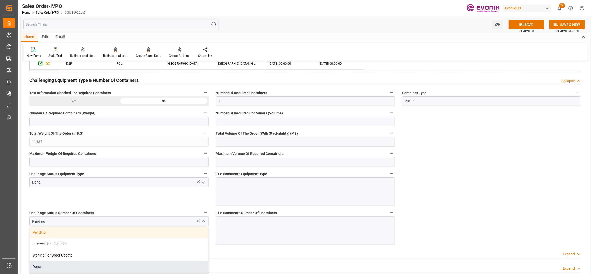
click at [51, 269] on div "Done" at bounding box center [119, 266] width 179 height 11
type input "Done"
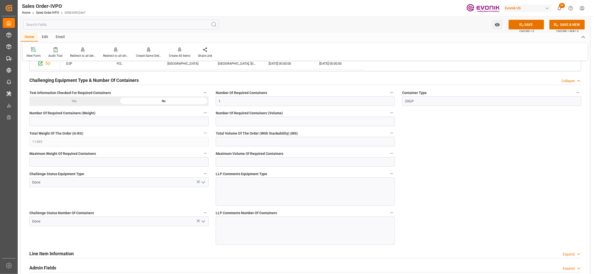
click at [534, 24] on button "SAVE" at bounding box center [526, 25] width 35 height 10
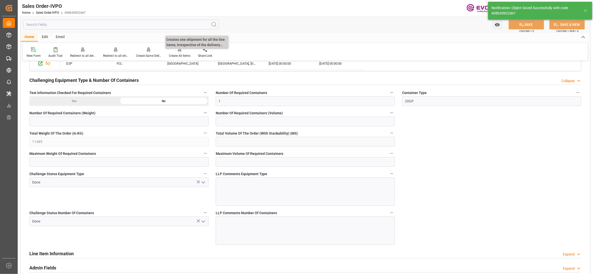
type input "[DATE] 07:28"
type input "No"
type input "1"
type input "14.4418"
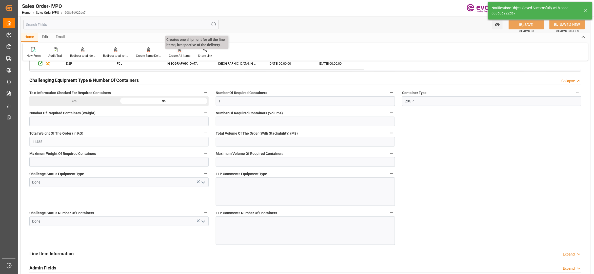
type input "17000"
type input "30"
click at [180, 52] on div "Create All Items" at bounding box center [179, 52] width 29 height 11
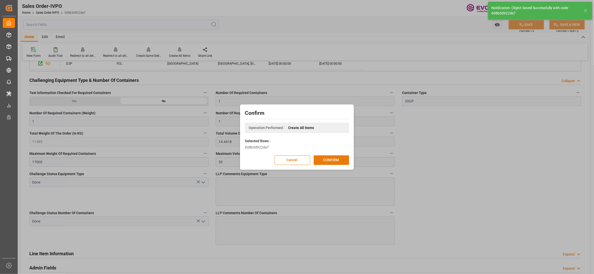
click at [330, 161] on button "CONFIRM" at bounding box center [331, 160] width 35 height 10
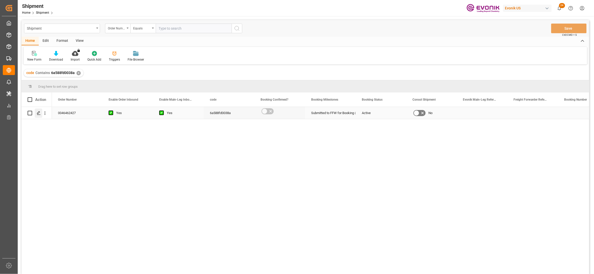
click at [38, 113] on icon "Press SPACE to select this row." at bounding box center [39, 113] width 4 height 4
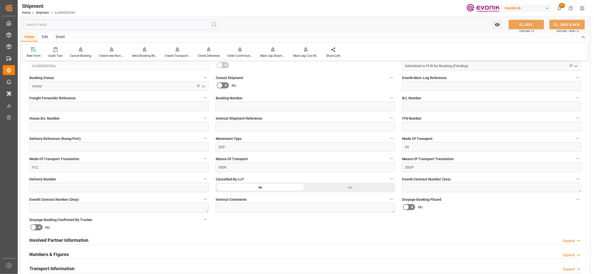
scroll to position [225, 0]
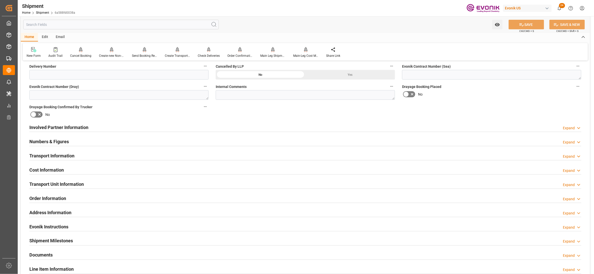
click at [252, 128] on div "Involved Partner Information Expand" at bounding box center [305, 127] width 552 height 10
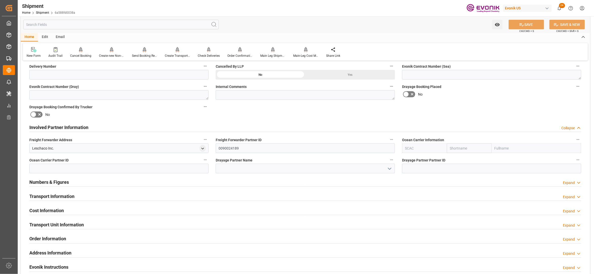
click at [467, 149] on input "text" at bounding box center [469, 148] width 45 height 10
type input "cma"
drag, startPoint x: 465, startPoint y: 158, endPoint x: 480, endPoint y: 137, distance: 25.7
click at [465, 158] on b "CMACGM" at bounding box center [458, 159] width 15 height 4
type input "CMDU"
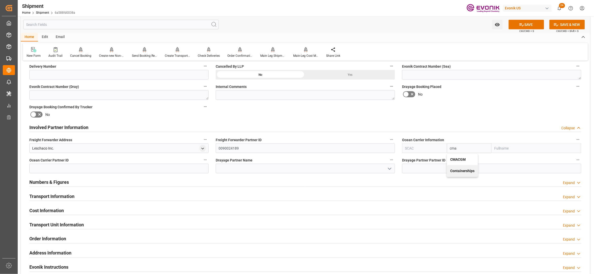
type input "CMACGM"
type input "CMA CGM Group"
type input "CMACGM"
click at [488, 97] on div "No" at bounding box center [491, 94] width 179 height 8
click at [541, 22] on button "SAVE" at bounding box center [526, 25] width 35 height 10
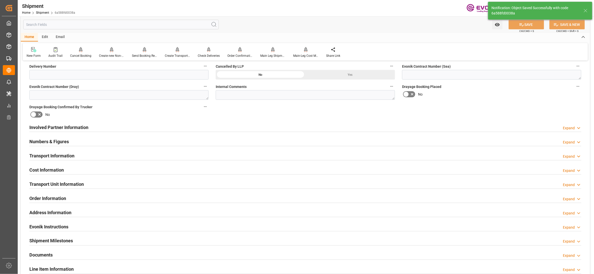
type input "0090030954"
click at [339, 128] on div "Involved Partner Information Expand" at bounding box center [305, 127] width 552 height 10
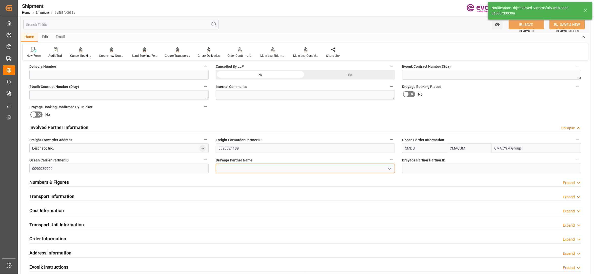
click at [257, 168] on input at bounding box center [305, 169] width 179 height 10
click at [270, 180] on div "CMA CGM (America) LLC" at bounding box center [305, 179] width 179 height 11
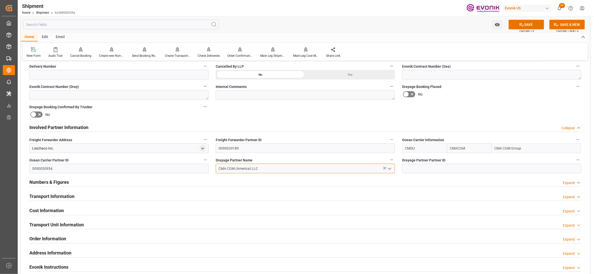
type input "CMA CGM (America) LLC"
click at [486, 106] on div "Booking Confirmation Milestone Bar Collapse Submitted to FFW for Booking (Pendi…" at bounding box center [306, 122] width 570 height 565
click at [524, 24] on button "SAVE" at bounding box center [526, 25] width 35 height 10
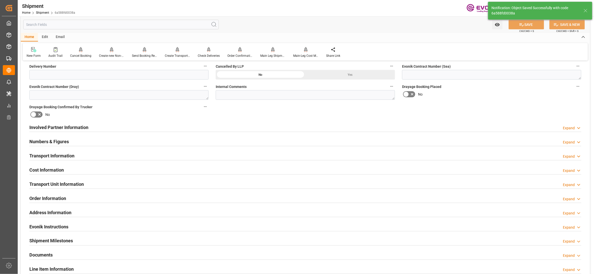
click at [194, 127] on div "Involved Partner Information Expand" at bounding box center [305, 127] width 552 height 10
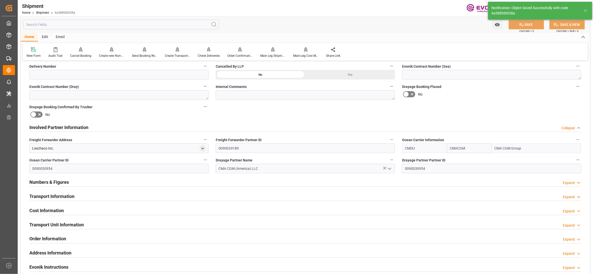
click at [201, 198] on div "Transport Information Expand" at bounding box center [305, 196] width 552 height 10
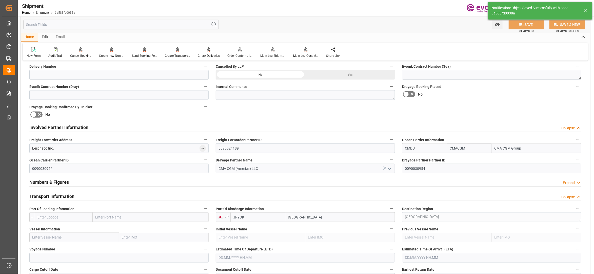
scroll to position [338, 0]
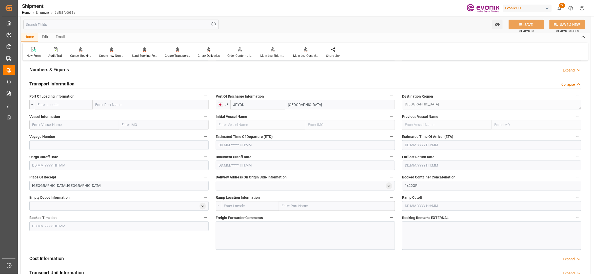
click at [75, 104] on input "text" at bounding box center [64, 105] width 58 height 10
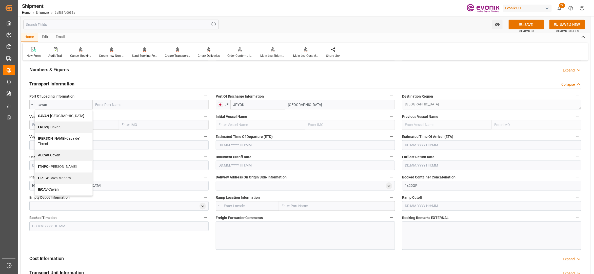
click at [62, 117] on span "CAVAN - Vancouver" at bounding box center [61, 116] width 46 height 4
type input "CAVAN"
type input "Vancouver"
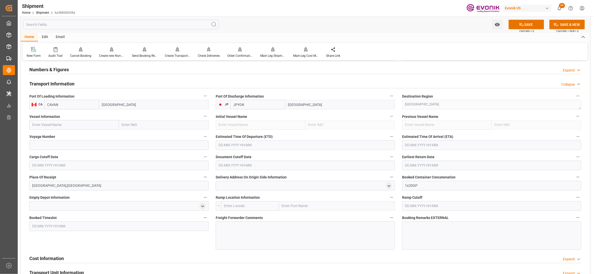
type input "CAVAN"
click at [77, 127] on input "text" at bounding box center [74, 125] width 90 height 10
paste input "EVER ELITE / 0NWISN1MA"
click at [66, 125] on input "EVER ELITE / 0NWISN1MA" at bounding box center [74, 125] width 90 height 10
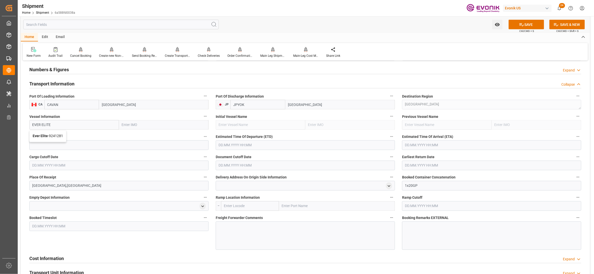
click at [56, 134] on span "Ever Elite - 9241281" at bounding box center [48, 136] width 30 height 4
type input "Ever Elite"
type input "9241281"
type input "Ever Elite"
click at [63, 144] on input at bounding box center [118, 145] width 179 height 10
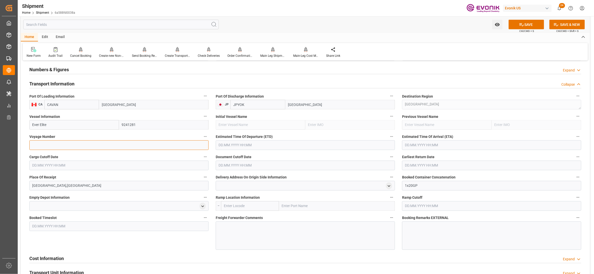
paste input "0NWISN1MA"
type input "0NWISN1MA"
click at [260, 144] on input "text" at bounding box center [305, 145] width 179 height 10
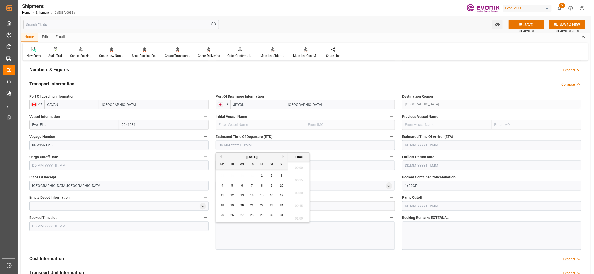
scroll to position [116, 0]
click at [284, 156] on button "Next Month" at bounding box center [284, 156] width 3 height 3
click at [284, 157] on button "Next Month" at bounding box center [284, 156] width 3 height 3
click at [241, 186] on span "8" at bounding box center [242, 186] width 2 height 4
type input "08.10.2025 00:00"
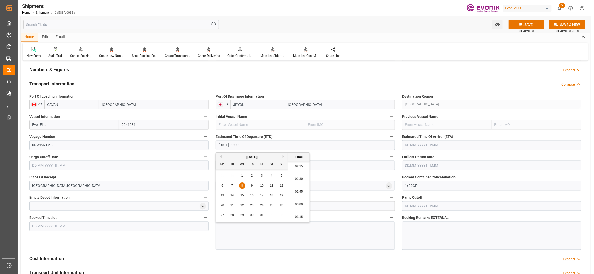
click at [418, 144] on input "text" at bounding box center [491, 145] width 179 height 10
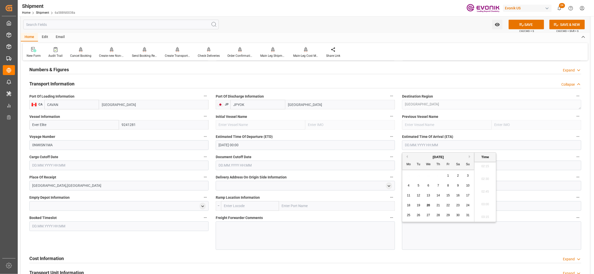
click at [472, 156] on button "Next Month" at bounding box center [470, 156] width 3 height 3
click at [427, 204] on span "22" at bounding box center [428, 205] width 3 height 4
type input "22.10.2025 00:00"
click at [105, 165] on input "text" at bounding box center [118, 166] width 179 height 10
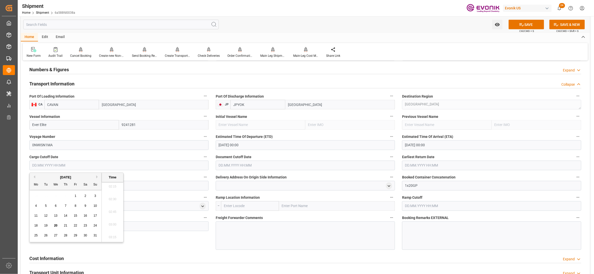
click at [98, 176] on button "Next Month" at bounding box center [97, 176] width 3 height 3
click at [47, 225] on span "23" at bounding box center [45, 226] width 3 height 4
type input "23.09.2025 00:00"
click at [260, 167] on input "text" at bounding box center [305, 166] width 179 height 10
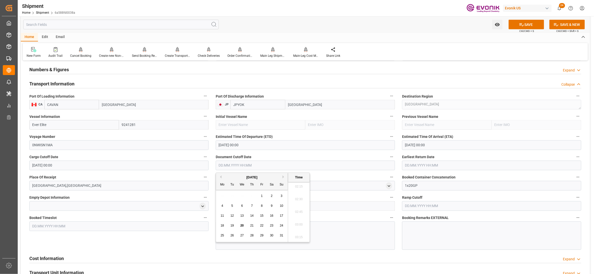
click at [285, 176] on button "Next Month" at bounding box center [284, 176] width 3 height 3
click at [232, 225] on span "23" at bounding box center [232, 226] width 3 height 4
type input "23.09.2025 00:00"
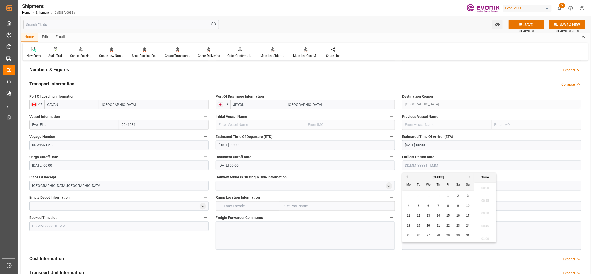
click at [420, 165] on input "text" at bounding box center [491, 166] width 179 height 10
click at [471, 177] on button "Next Month" at bounding box center [470, 176] width 3 height 3
click at [422, 226] on div "23" at bounding box center [419, 226] width 6 height 6
type input "23.09.2025 00:00"
click at [402, 253] on div "Cost Information Expand" at bounding box center [305, 258] width 552 height 10
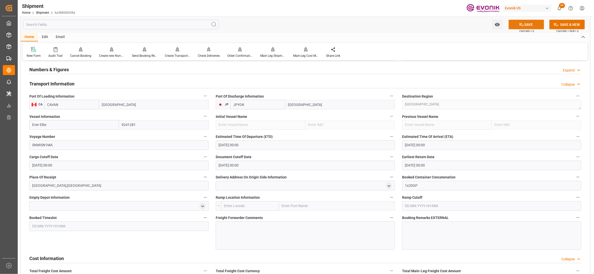
click at [527, 24] on button "SAVE" at bounding box center [526, 25] width 35 height 10
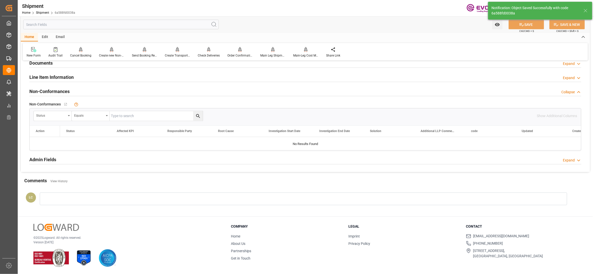
scroll to position [249, 0]
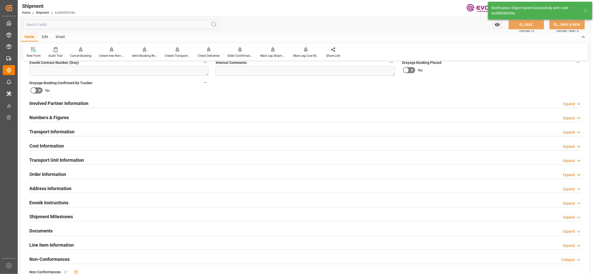
click at [87, 146] on div "Cost Information Expand" at bounding box center [305, 146] width 552 height 10
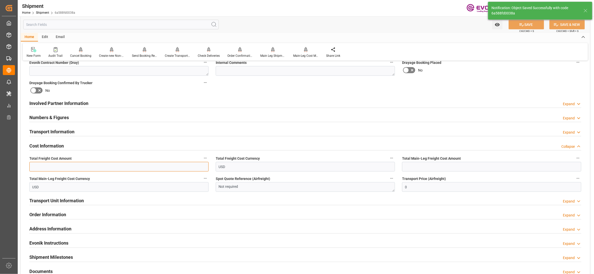
click at [65, 167] on input "text" at bounding box center [118, 167] width 179 height 10
paste input "2651"
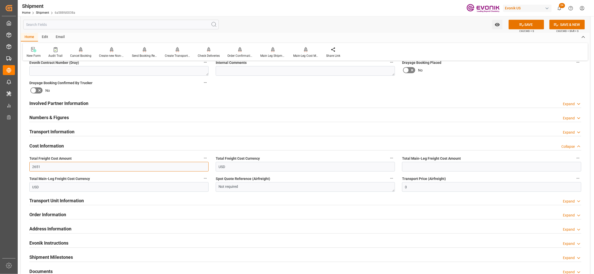
type input "2651"
click at [417, 164] on input "text" at bounding box center [491, 167] width 179 height 10
paste input "2651"
type input "2651"
click at [479, 78] on div "Booking Confirmation Milestone Bar Collapse Submitted to FFW for Booking (Pendi…" at bounding box center [306, 98] width 570 height 565
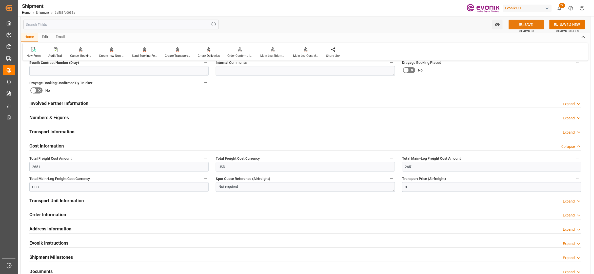
click at [531, 25] on button "SAVE" at bounding box center [526, 25] width 35 height 10
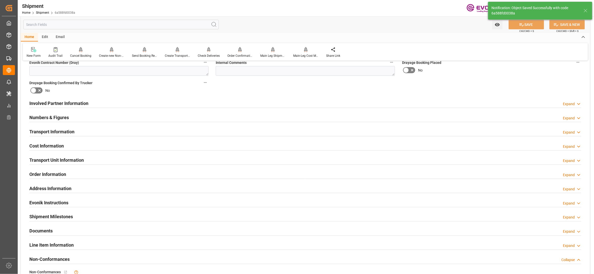
click at [146, 101] on div "Involved Partner Information Expand" at bounding box center [305, 103] width 552 height 10
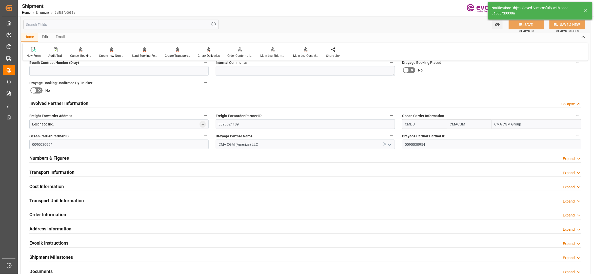
click at [151, 171] on div "Transport Information Expand" at bounding box center [305, 172] width 552 height 10
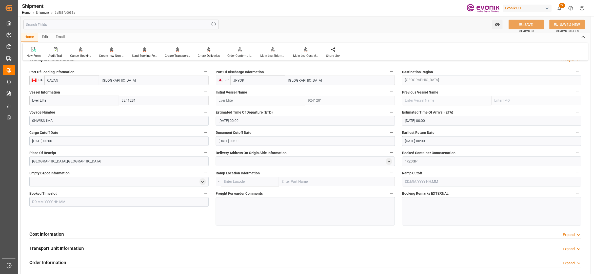
scroll to position [475, 0]
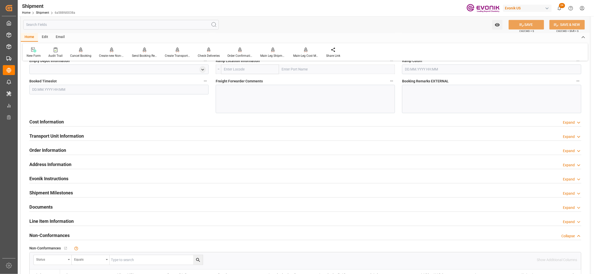
click at [139, 122] on div "Cost Information Expand" at bounding box center [305, 122] width 552 height 10
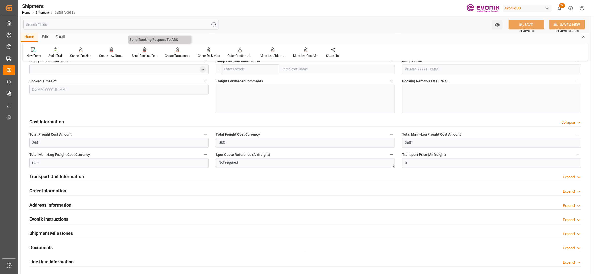
click at [148, 56] on div "Send Booking Request To ABS" at bounding box center [144, 55] width 25 height 5
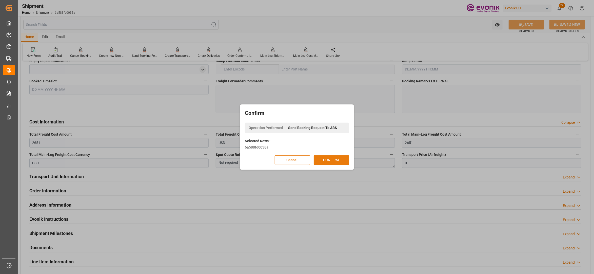
click at [336, 155] on button "CONFIRM" at bounding box center [331, 160] width 35 height 10
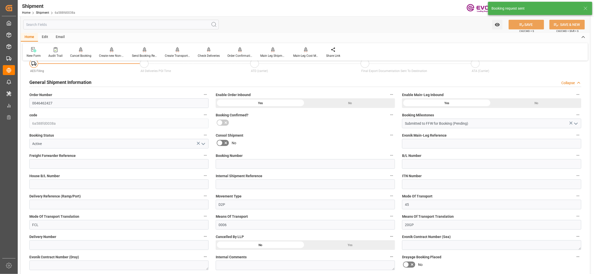
scroll to position [418, 0]
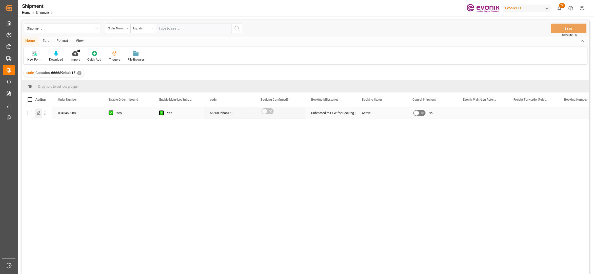
click at [38, 113] on polygon "Press SPACE to select this row." at bounding box center [38, 112] width 3 height 3
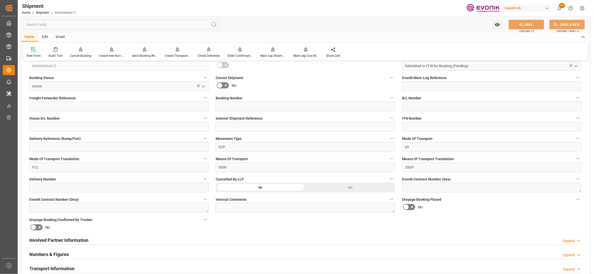
scroll to position [225, 0]
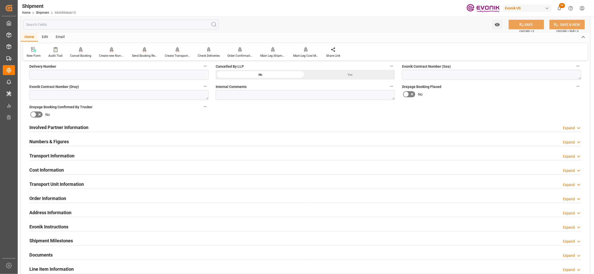
click at [245, 127] on div "Involved Partner Information Expand" at bounding box center [305, 127] width 552 height 10
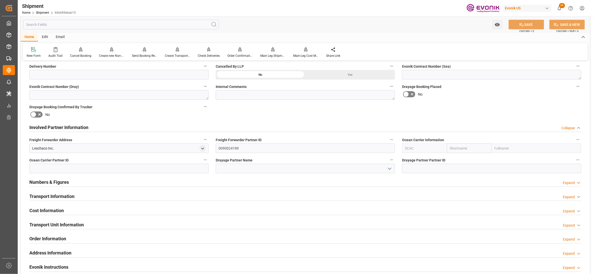
click at [461, 145] on input "text" at bounding box center [469, 148] width 45 height 10
type input "hapag"
drag, startPoint x: 461, startPoint y: 162, endPoint x: 484, endPoint y: 133, distance: 36.4
click at [461, 161] on div "Hapag Lloyd" at bounding box center [470, 162] width 44 height 17
type input "HLCU"
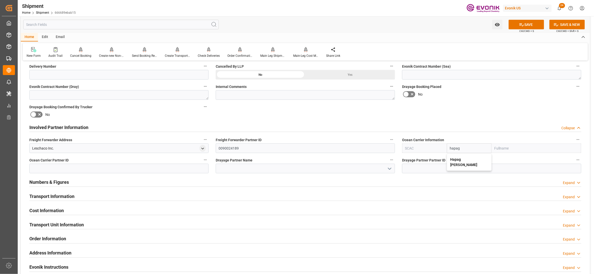
type input "Hapag Lloyd"
type input "Hapag Lloyd Aktiengesellschaft"
type input "Hapag Lloyd"
click at [488, 110] on div "Booking Confirmation Milestone Bar Collapse Submitted to FFW for Booking (Pendi…" at bounding box center [306, 122] width 570 height 565
click at [527, 26] on button "SAVE" at bounding box center [526, 25] width 35 height 10
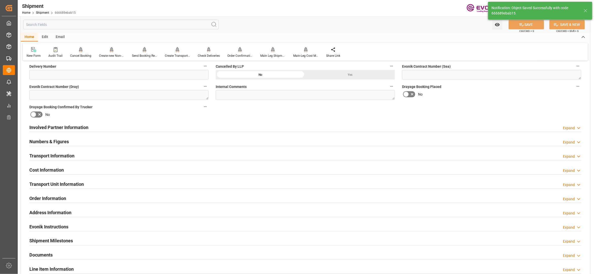
type input "0090027539"
click at [263, 127] on div "Involved Partner Information Expand" at bounding box center [305, 127] width 552 height 10
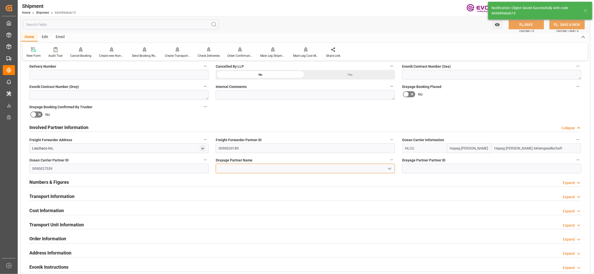
click at [240, 166] on input at bounding box center [305, 169] width 179 height 10
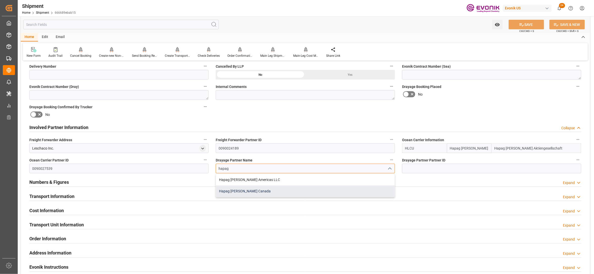
click at [250, 189] on div "Hapag Lloyd Canada" at bounding box center [305, 190] width 179 height 11
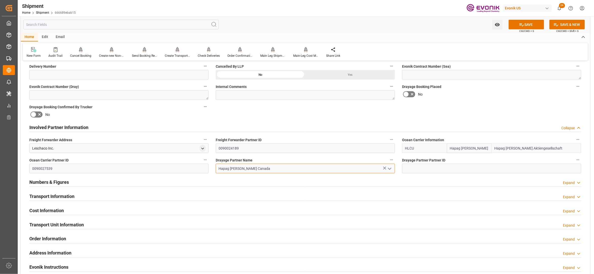
type input "Hapag Lloyd Canada"
click at [437, 114] on div "Booking Confirmation Milestone Bar Collapse Submitted to FFW for Booking (Pendi…" at bounding box center [306, 122] width 570 height 565
click at [522, 23] on icon at bounding box center [521, 24] width 5 height 5
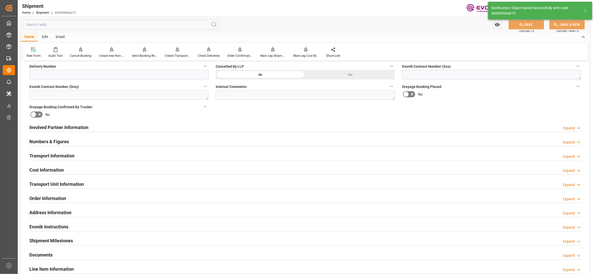
type input "0090027539"
type input "Hapag Lloyd Americas LLC"
click at [221, 127] on div "Involved Partner Information Expand" at bounding box center [305, 127] width 552 height 10
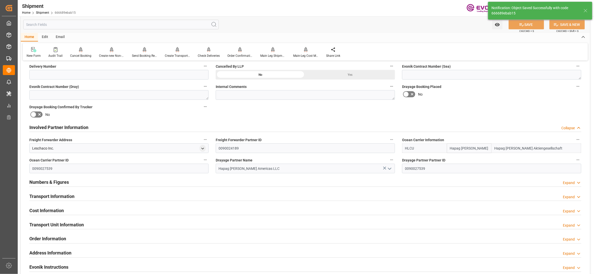
click at [214, 196] on div "Transport Information Expand" at bounding box center [305, 196] width 552 height 10
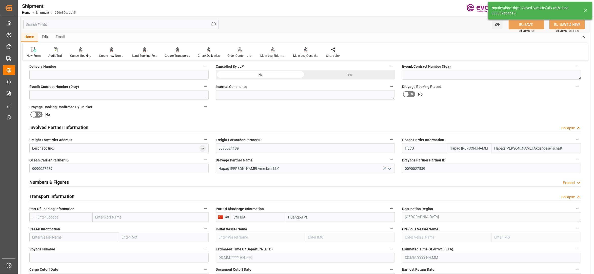
scroll to position [338, 0]
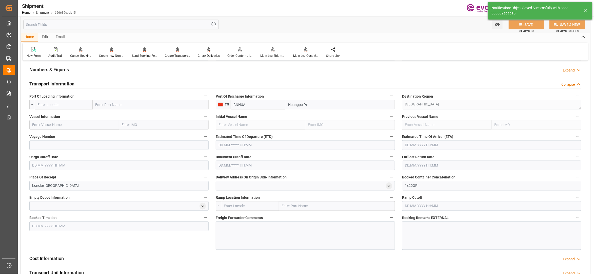
click at [73, 105] on input "text" at bounding box center [64, 105] width 58 height 10
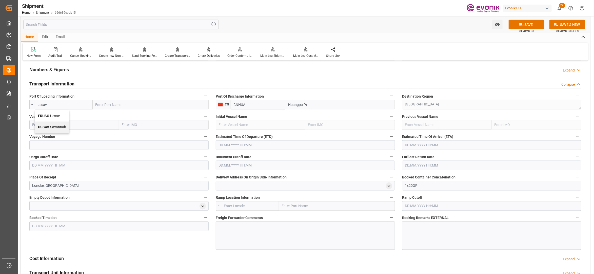
click at [58, 128] on span "USSAV - Savannah" at bounding box center [52, 127] width 28 height 4
type input "USSAV"
type input "Savannah"
type input "USSAV"
click at [88, 123] on input "text" at bounding box center [74, 125] width 90 height 10
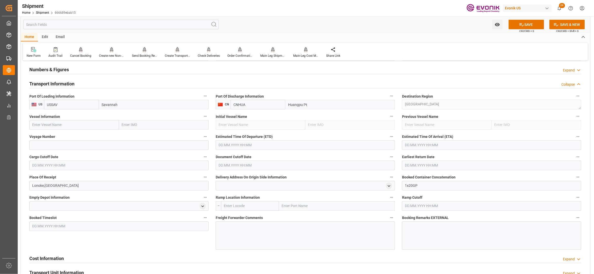
click at [86, 127] on input "text" at bounding box center [74, 125] width 90 height 10
paste input "WAN HAI A03 / W012"
click at [65, 124] on input "WAN HAI A03 / W012" at bounding box center [74, 125] width 90 height 10
type input "WAN HAI A03"
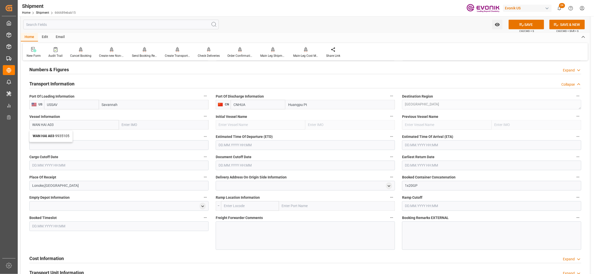
click at [61, 135] on span "WAN HAI A03 - 9935105" at bounding box center [51, 136] width 37 height 4
type input "9935105"
type input "WAN HAI A03"
click at [68, 146] on input at bounding box center [118, 145] width 179 height 10
paste input "W012"
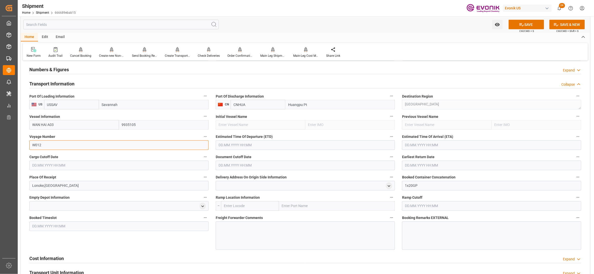
type input "W012"
click at [245, 143] on input "text" at bounding box center [305, 145] width 179 height 10
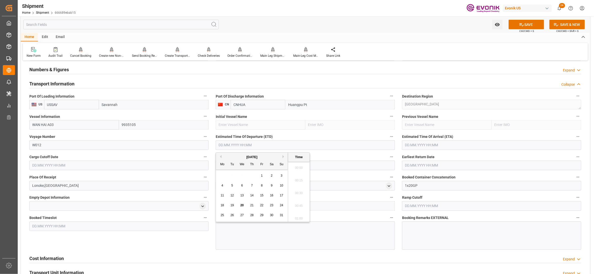
scroll to position [141, 0]
click at [284, 157] on button "Next Month" at bounding box center [284, 156] width 3 height 3
click at [285, 157] on button "Next Month" at bounding box center [284, 156] width 3 height 3
click at [271, 175] on span "4" at bounding box center [272, 176] width 2 height 4
type input "04.10.2025 00:00"
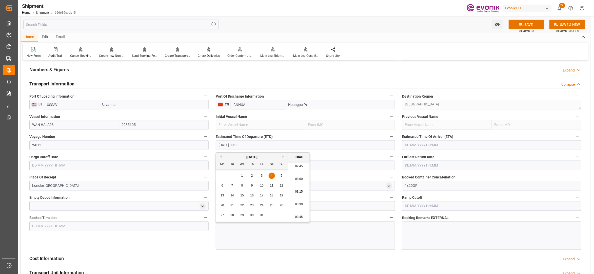
click at [443, 146] on input "text" at bounding box center [491, 145] width 179 height 10
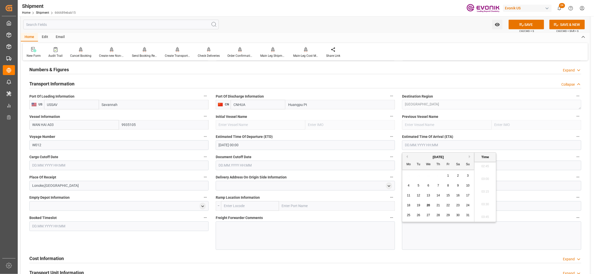
click at [471, 158] on button "Next Month" at bounding box center [470, 156] width 3 height 3
click at [471, 157] on button "Next Month" at bounding box center [470, 156] width 3 height 3
click at [469, 185] on span "9" at bounding box center [469, 186] width 2 height 4
type input "09.11.2025 00:00"
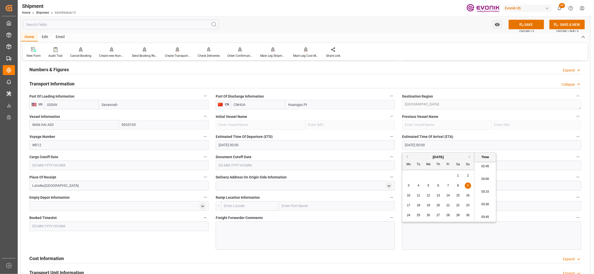
click at [155, 167] on input "text" at bounding box center [118, 166] width 179 height 10
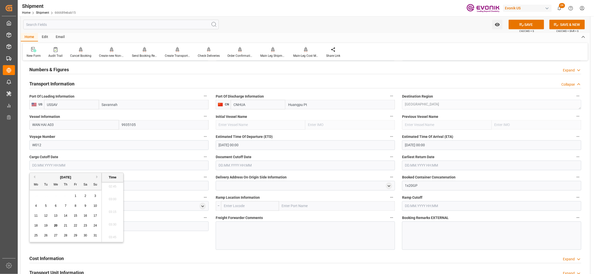
click at [97, 177] on button "Next Month" at bounding box center [97, 176] width 3 height 3
click at [55, 211] on div "15 16 17 18 19 20 21" at bounding box center [65, 216] width 69 height 10
click at [57, 215] on span "17" at bounding box center [55, 216] width 3 height 4
type input "17.09.2025 00:00"
click at [233, 165] on input "text" at bounding box center [305, 166] width 179 height 10
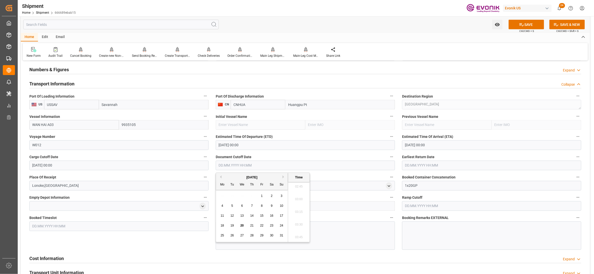
click at [285, 177] on button "Next Month" at bounding box center [284, 176] width 3 height 3
click at [244, 215] on span "17" at bounding box center [241, 216] width 3 height 4
type input "17.09.2025 00:00"
click at [420, 169] on input "text" at bounding box center [491, 166] width 179 height 10
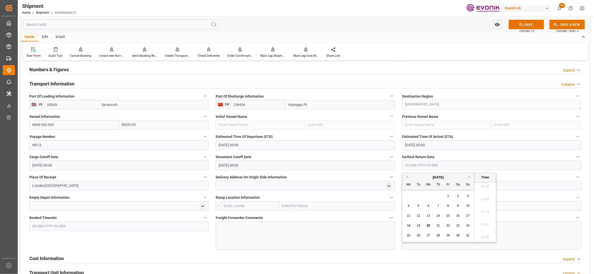
click at [422, 166] on input "text" at bounding box center [491, 166] width 179 height 10
click at [469, 177] on div "August 2025" at bounding box center [439, 177] width 72 height 5
click at [471, 177] on button "Next Month" at bounding box center [470, 176] width 3 height 3
click at [429, 214] on div "17" at bounding box center [429, 216] width 6 height 6
type input "17.09.2025 00:00"
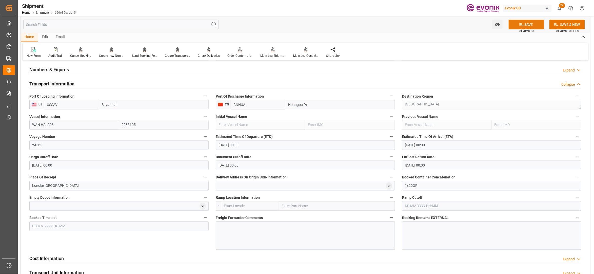
click at [526, 21] on button "SAVE" at bounding box center [526, 25] width 35 height 10
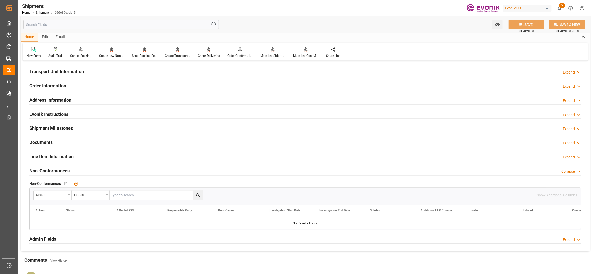
scroll to position [225, 0]
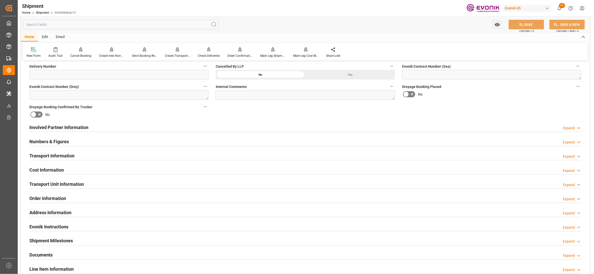
click at [101, 170] on div "Cost Information Expand" at bounding box center [305, 170] width 552 height 10
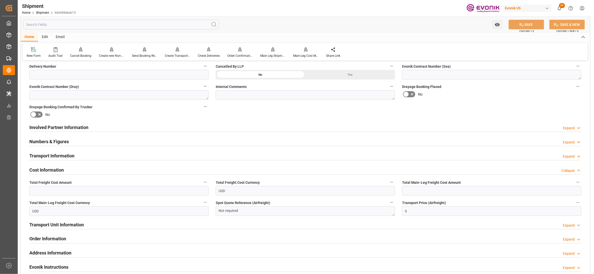
click at [110, 156] on div "Transport Information Expand" at bounding box center [305, 156] width 552 height 10
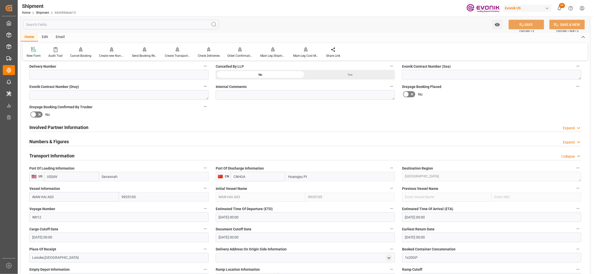
scroll to position [338, 0]
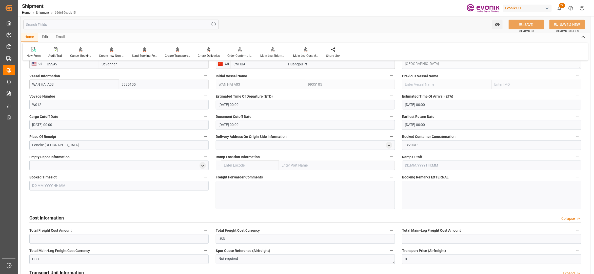
click at [251, 189] on div at bounding box center [305, 195] width 179 height 28
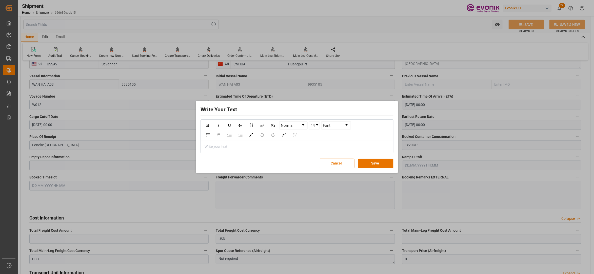
click at [214, 146] on div "rdw-editor" at bounding box center [297, 146] width 185 height 5
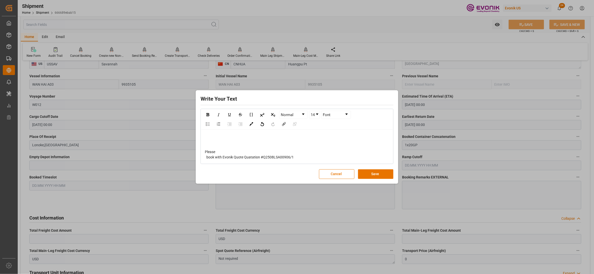
click at [206, 157] on span "Please book with Evonik Quote Quatation #Q2508LSA00906/1" at bounding box center [249, 154] width 89 height 9
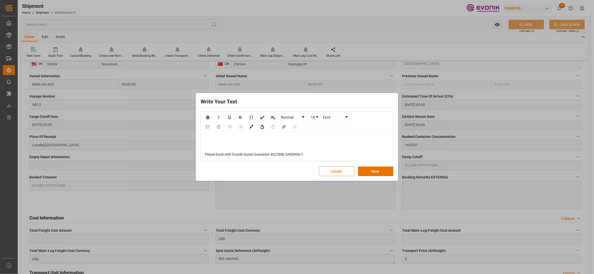
click at [210, 154] on span "Please book with Evonik Quote Quatation #Q2508LSA00906/1" at bounding box center [254, 154] width 99 height 4
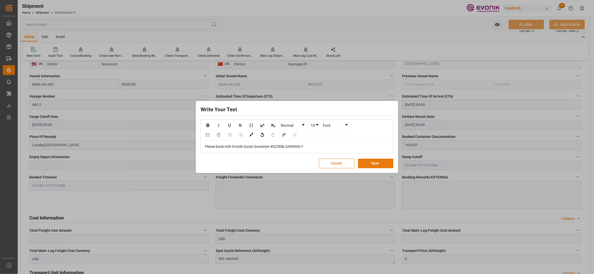
click at [377, 161] on button "Save" at bounding box center [375, 164] width 35 height 10
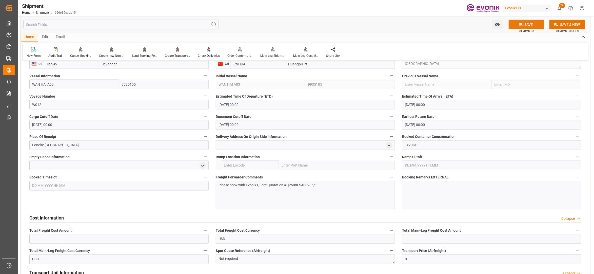
click at [526, 25] on button "SAVE" at bounding box center [526, 25] width 35 height 10
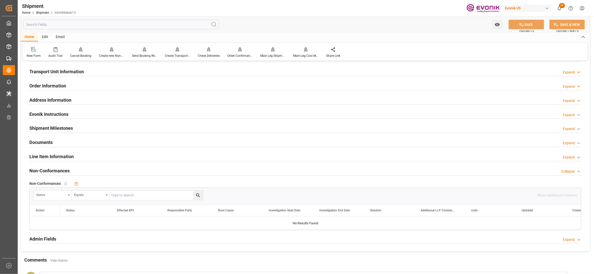
scroll to position [225, 0]
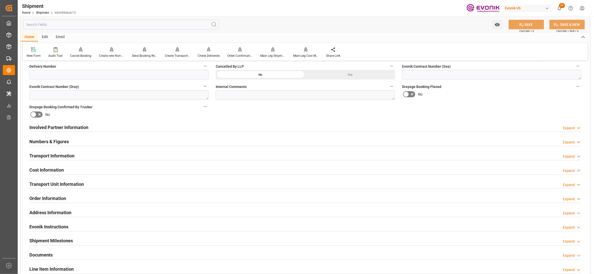
click at [71, 169] on div "Cost Information Expand" at bounding box center [305, 170] width 552 height 10
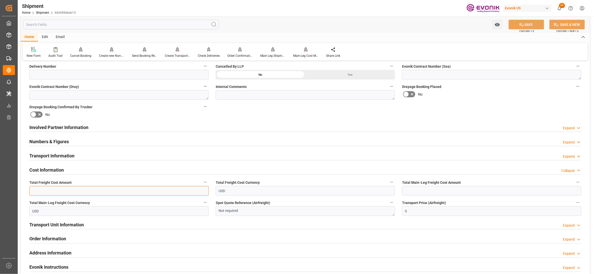
click at [76, 191] on input "text" at bounding box center [118, 191] width 179 height 10
paste input "5095"
type input "5095"
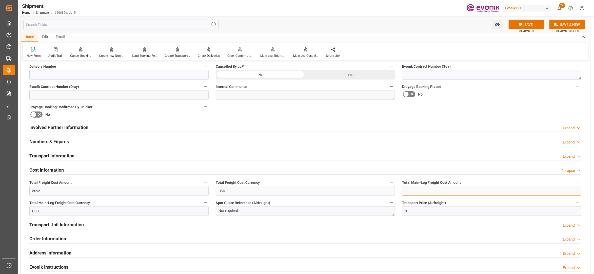
click at [423, 192] on input "text" at bounding box center [491, 191] width 179 height 10
paste input "5095"
type input "5095"
click at [499, 102] on div "Booking Confirmation Milestone Bar Collapse Submitted to FFW for Booking (Pendi…" at bounding box center [306, 122] width 570 height 565
click at [526, 25] on button "SAVE" at bounding box center [526, 25] width 35 height 10
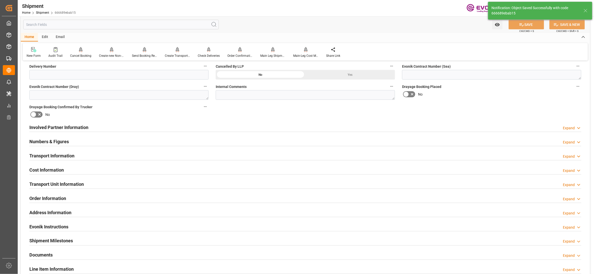
click at [197, 126] on div "Involved Partner Information Expand" at bounding box center [305, 127] width 552 height 10
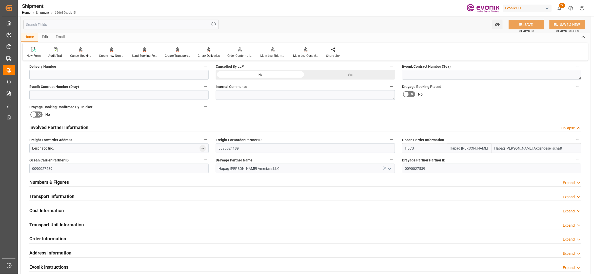
click at [177, 197] on div "Transport Information Expand" at bounding box center [305, 196] width 552 height 10
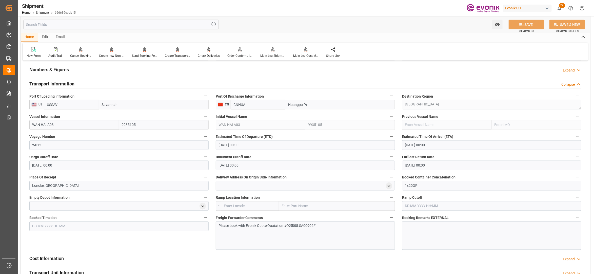
scroll to position [450, 0]
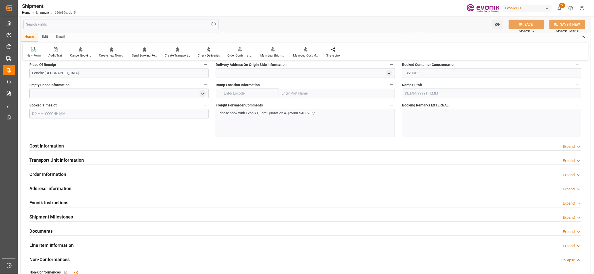
click at [168, 151] on div at bounding box center [305, 151] width 552 height 0
click at [166, 146] on div "Cost Information Expand" at bounding box center [305, 146] width 552 height 10
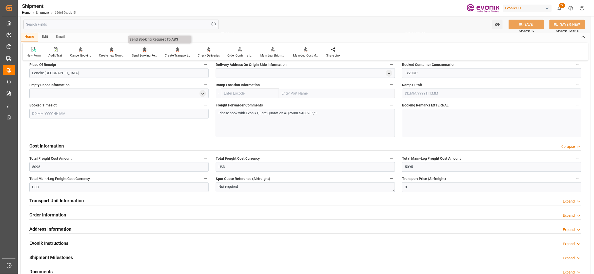
click at [142, 54] on div "Send Booking Request To ABS" at bounding box center [144, 55] width 25 height 5
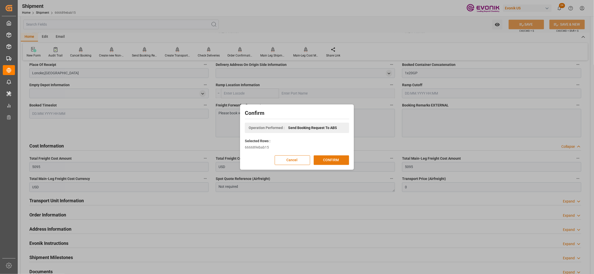
click at [335, 159] on button "CONFIRM" at bounding box center [331, 160] width 35 height 10
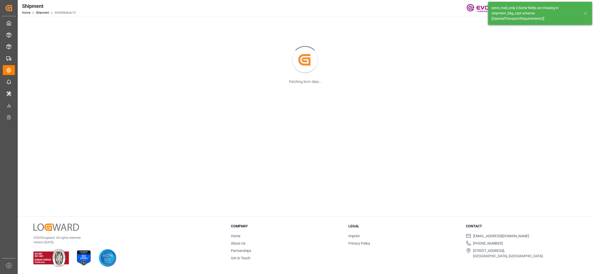
scroll to position [55, 0]
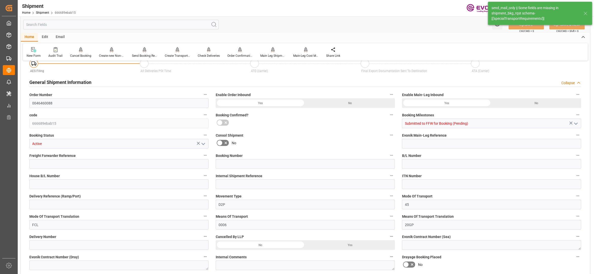
type input "50"
type input "DR"
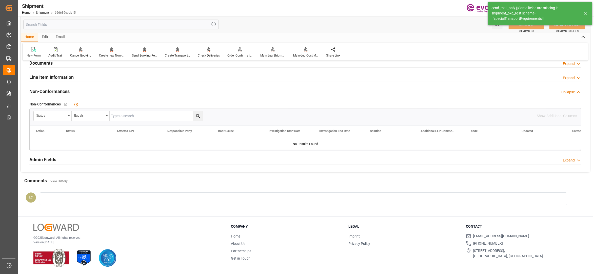
click at [95, 72] on div "Line Item Information Expand" at bounding box center [305, 77] width 552 height 10
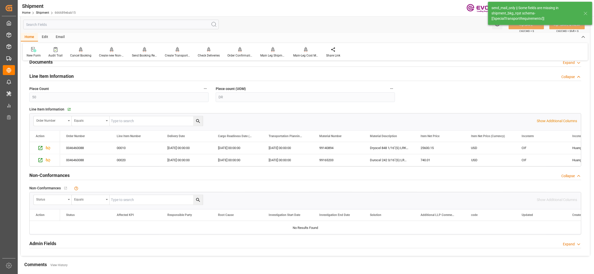
scroll to position [450, 0]
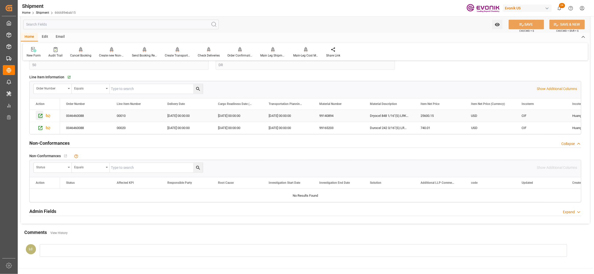
click at [40, 116] on icon "Press SPACE to select this row." at bounding box center [40, 115] width 5 height 5
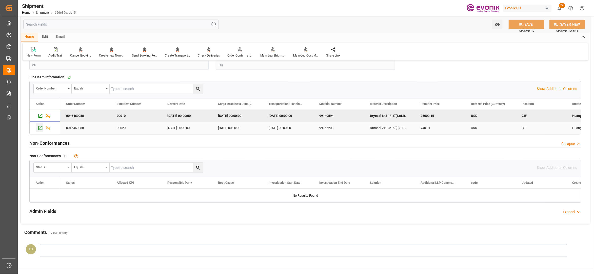
click at [39, 128] on icon "Press SPACE to select this row." at bounding box center [40, 127] width 5 height 5
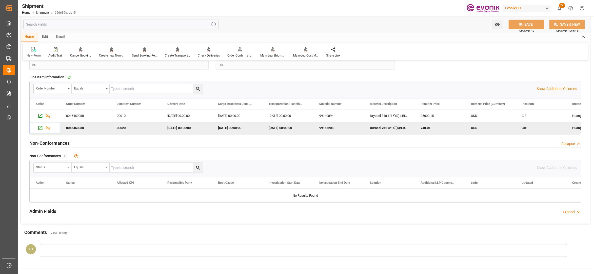
click at [112, 24] on input "text" at bounding box center [121, 25] width 196 height 10
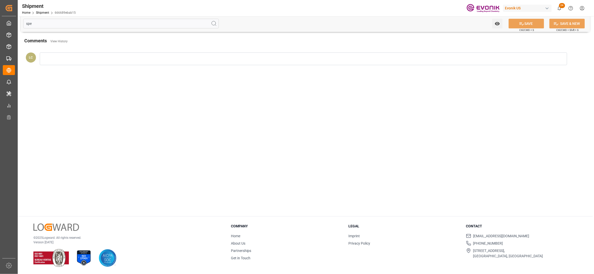
scroll to position [0, 0]
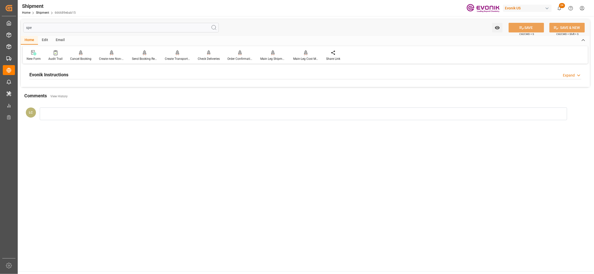
type input "spe"
click at [156, 74] on div "Evonik Instructions Expand" at bounding box center [305, 74] width 552 height 10
click at [109, 109] on div at bounding box center [118, 105] width 179 height 28
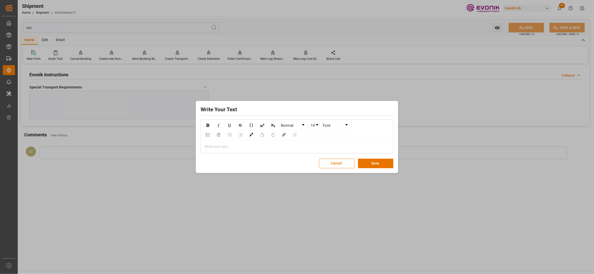
click at [237, 149] on div "rdw-editor" at bounding box center [297, 146] width 185 height 5
click at [377, 164] on button "Save" at bounding box center [375, 164] width 35 height 10
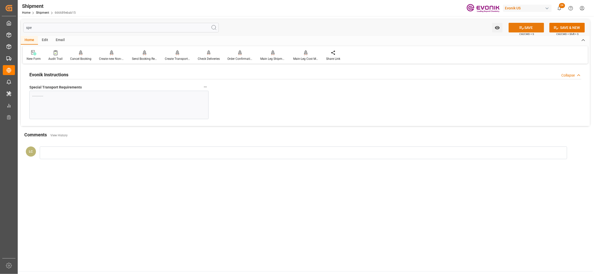
click at [524, 30] on button "SAVE" at bounding box center [526, 28] width 35 height 10
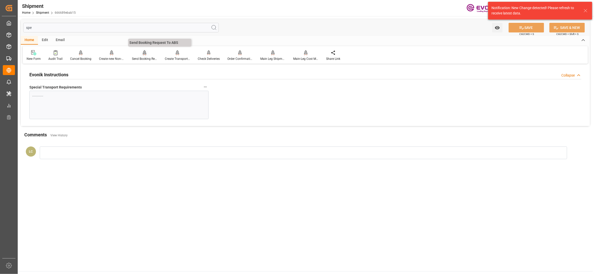
click at [143, 54] on icon at bounding box center [145, 52] width 4 height 5
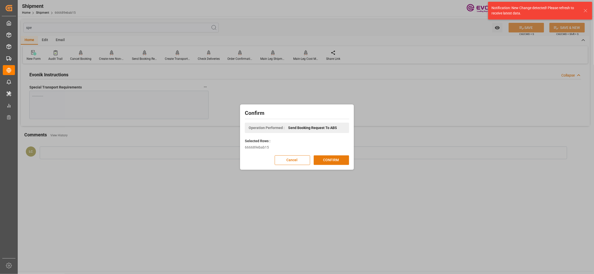
click at [332, 159] on button "CONFIRM" at bounding box center [331, 160] width 35 height 10
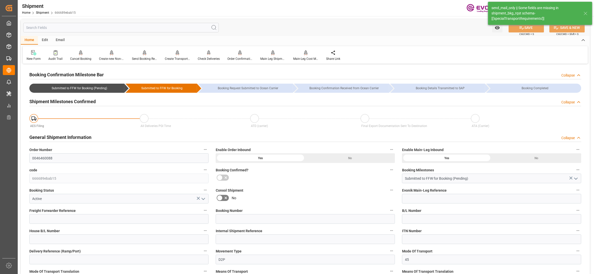
type input "Hapag Lloyd"
type input "Hapag Lloyd Aktiengesellschaft"
type input "14"
type input "348.6"
type input "9066.72"
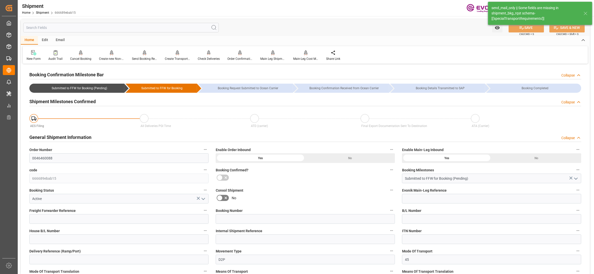
type input "16.2668"
type input "USSAV"
type input "CNHUA"
type input "9935105"
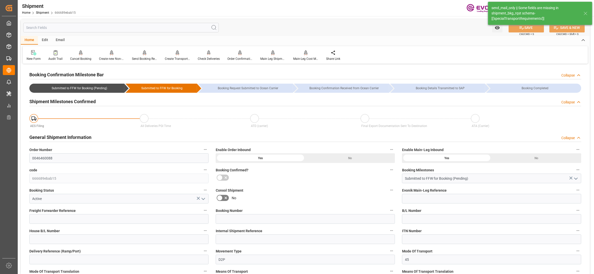
type input "5095"
type input "0"
type input "50"
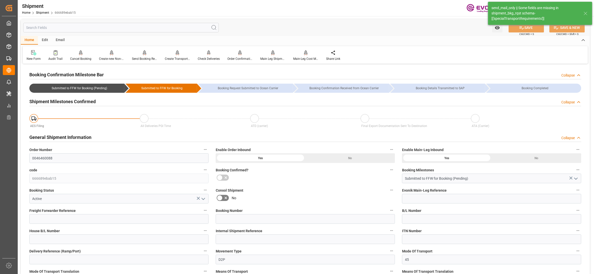
type input "DR"
type input "0"
type input "Hapag Lloyd"
type input "Hapag Lloyd Aktiengesellschaft"
type input "04.10.2025 00:00"
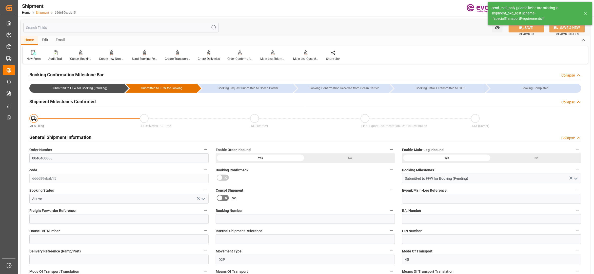
type input "09.11.2025 00:00"
type input "17.09.2025 00:00"
type input "01.12.2025"
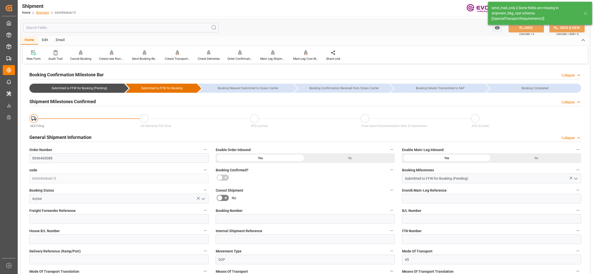
type input "20.08.2025 07:14"
type input "20.08.2025 07:18"
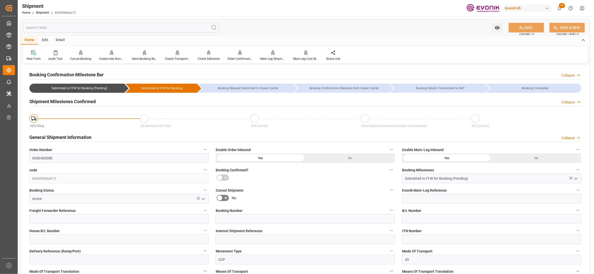
click at [120, 25] on input "text" at bounding box center [121, 28] width 196 height 10
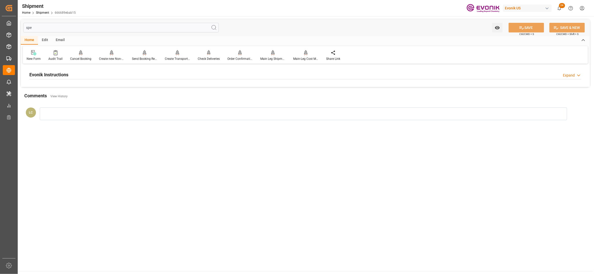
type input "spe"
click at [137, 79] on div at bounding box center [305, 79] width 552 height 0
click at [137, 75] on div "Evonik Instructions Expand" at bounding box center [305, 74] width 552 height 10
click at [126, 99] on div at bounding box center [118, 105] width 179 height 28
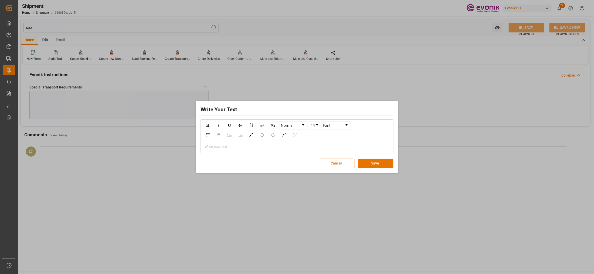
click at [255, 144] on div "rdw-editor" at bounding box center [297, 146] width 185 height 5
click at [380, 165] on button "Save" at bounding box center [375, 164] width 35 height 10
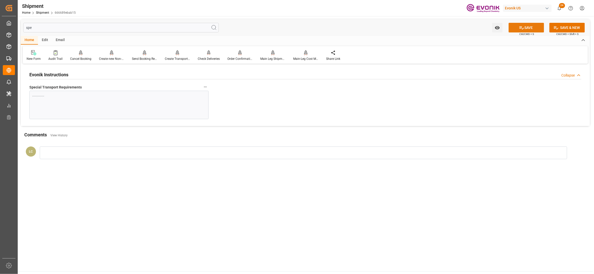
click at [530, 25] on button "SAVE" at bounding box center [526, 28] width 35 height 10
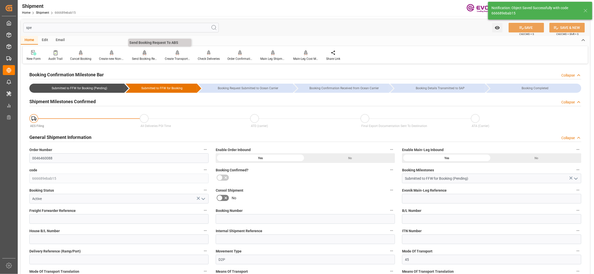
click at [140, 55] on div "Send Booking Request To ABS" at bounding box center [144, 55] width 33 height 11
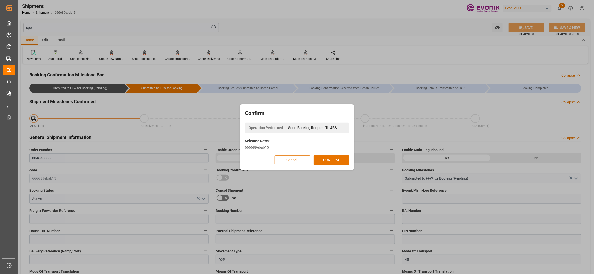
click at [297, 158] on button "Cancel" at bounding box center [292, 160] width 35 height 10
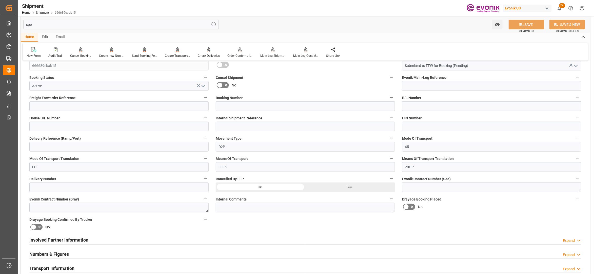
scroll to position [225, 0]
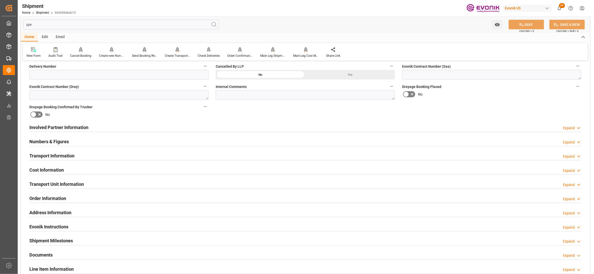
click at [128, 159] on div "Transport Information Expand" at bounding box center [305, 156] width 552 height 10
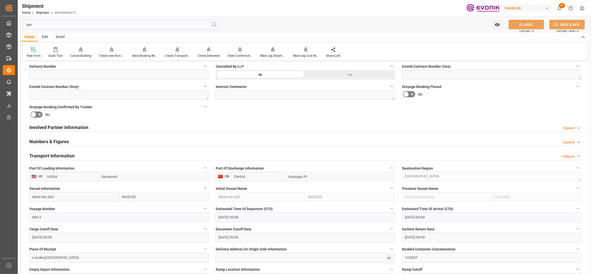
scroll to position [338, 0]
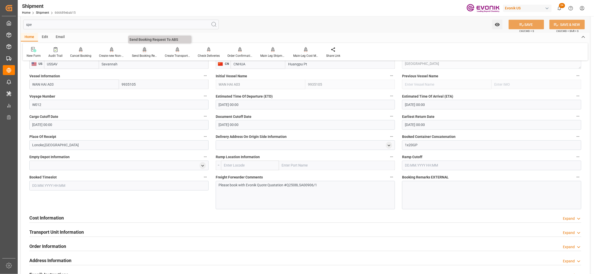
click at [145, 50] on icon at bounding box center [145, 49] width 4 height 5
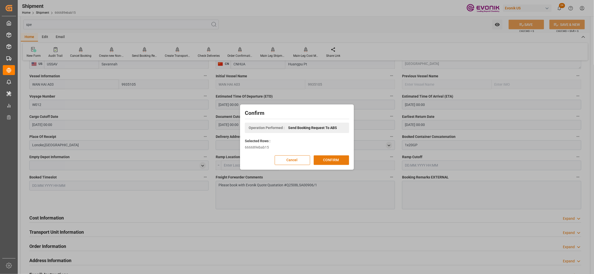
click at [334, 159] on button "CONFIRM" at bounding box center [331, 160] width 35 height 10
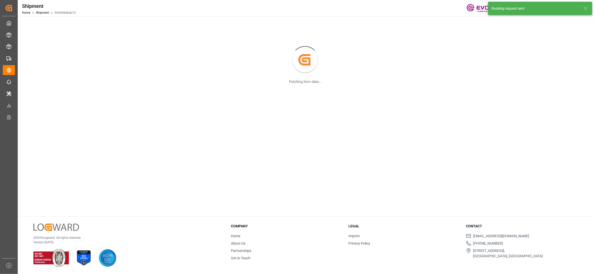
scroll to position [55, 0]
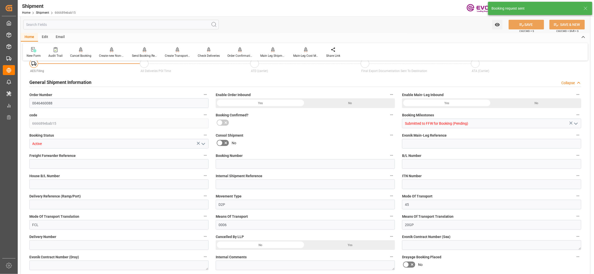
type input "Hapag Lloyd"
type input "Hapag Lloyd Aktiengesellschaft"
type input "14"
type input "348.6"
type input "9066.72"
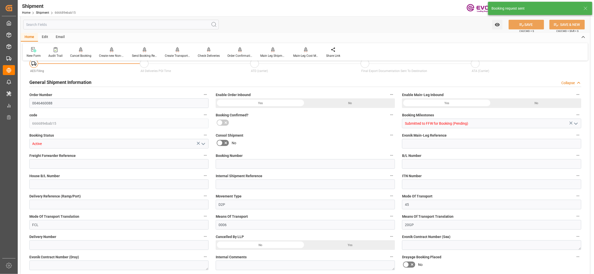
type input "16.2668"
type input "USSAV"
type input "CNHUA"
type input "9935105"
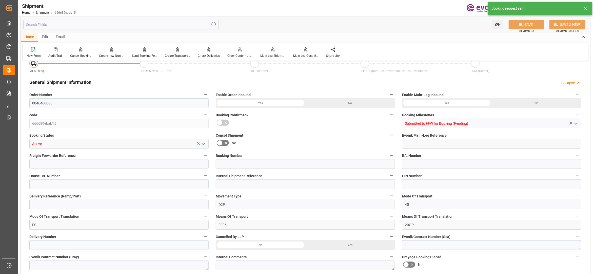
type input "5095"
type input "0"
type input "50"
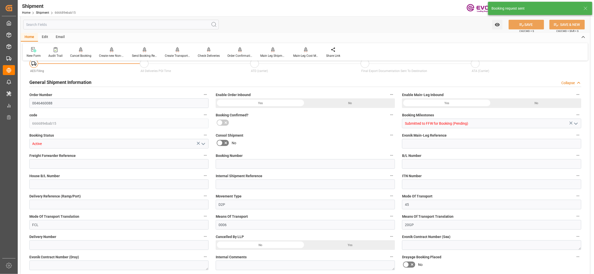
type input "DR"
type input "0"
type input "Hapag Lloyd"
type input "Hapag Lloyd Aktiengesellschaft"
type input "04.10.2025 00:00"
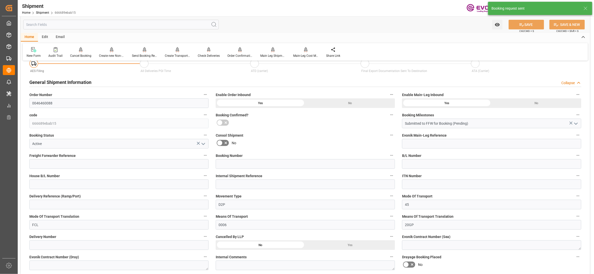
type input "09.11.2025 00:00"
type input "17.09.2025 00:00"
type input "01.12.2025"
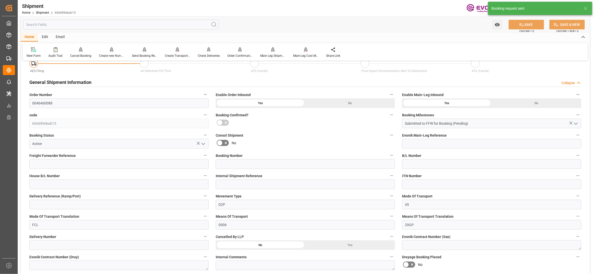
type input "20.08.2025 07:19"
type input "20.08.2025 07:14"
type input "20.08.2025 07:19"
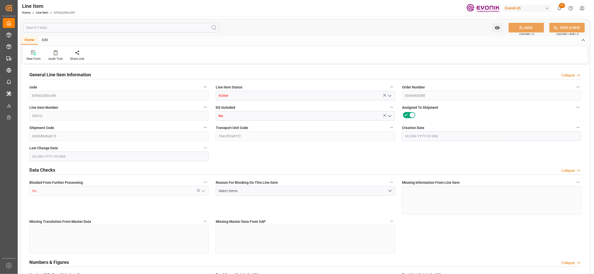
click at [98, 27] on input "text" at bounding box center [121, 28] width 196 height 10
type input "13"
type input "8543.7576"
type input "7781.2"
type input "13.8739"
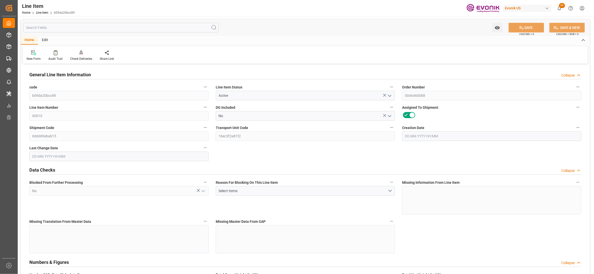
type input "49"
type input "25600.15"
type input "49"
type input "7781.2"
type input "8543.7576"
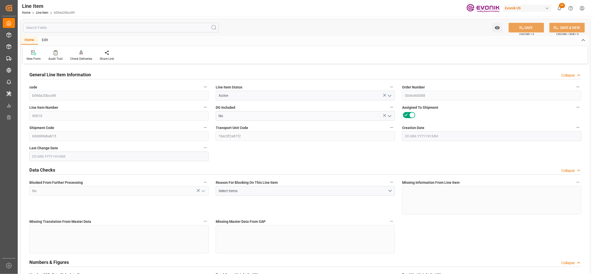
type input "8543.7576"
type input "8867.4576"
type input "7781.2"
type input "13.8739"
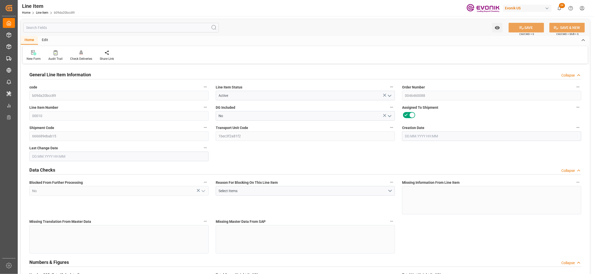
type input "13873.88"
type input "0"
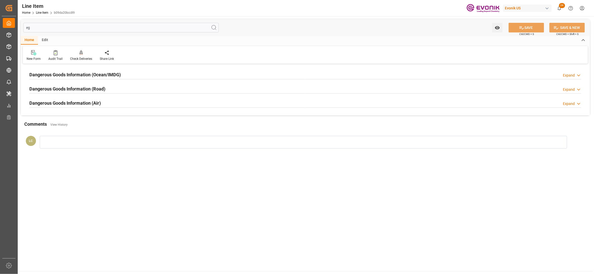
type input "e"
type input "sp"
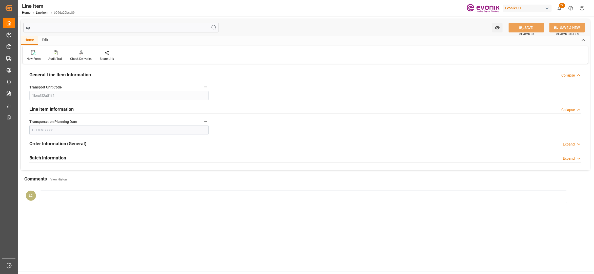
type input "10.09.2025"
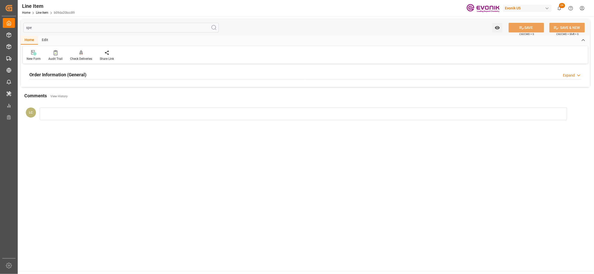
type input "spe"
click at [162, 73] on div "Order Information (General) Expand" at bounding box center [305, 74] width 552 height 10
click at [162, 105] on div at bounding box center [118, 105] width 179 height 28
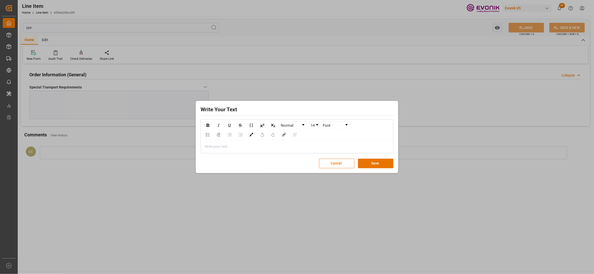
click at [234, 146] on div "rdw-editor" at bounding box center [297, 146] width 185 height 5
click at [380, 162] on button "Save" at bounding box center [375, 164] width 35 height 10
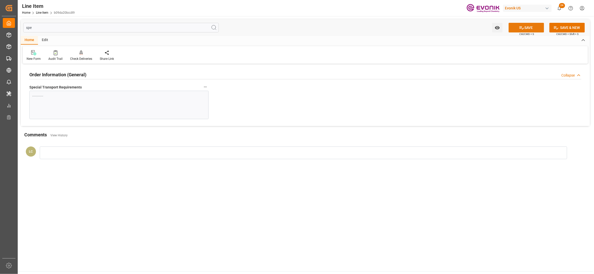
click at [520, 26] on icon at bounding box center [521, 27] width 5 height 5
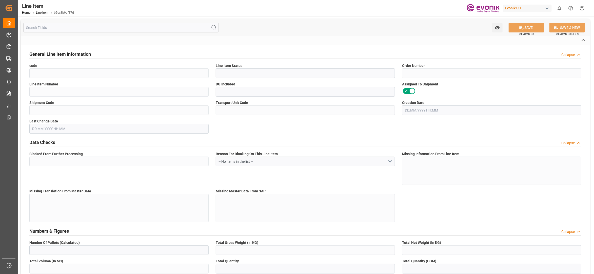
type input "b5cc3b9af37d"
type input "Active"
type input "0046460088"
type input "00020"
type input "No"
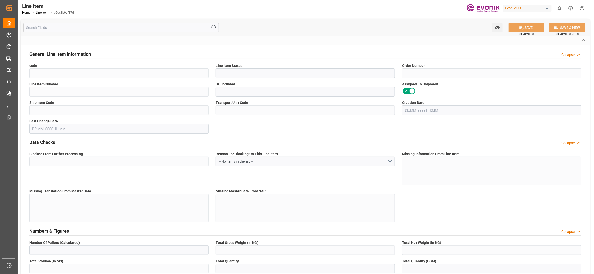
type input "666689ebab15"
type input "1bec3f2a81f2"
type input "No"
type input "DR"
type input "No"
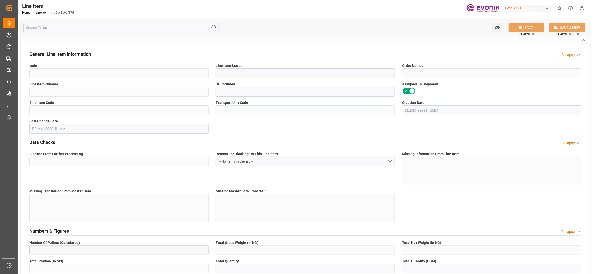
type input "99165203"
type textarea "Durocel 242 3/16"(S):LRK:158.8KG/DR"
type input "USD"
type input "PACK"
type input "281820"
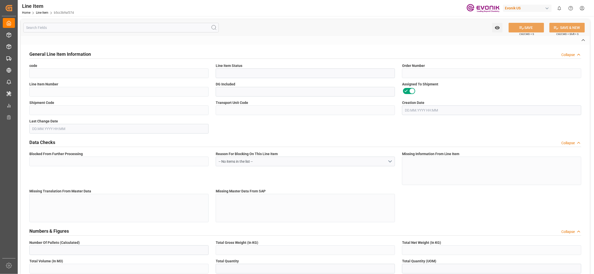
type input "EAR99"
type input "US"
type input "DR"
type input "KGM"
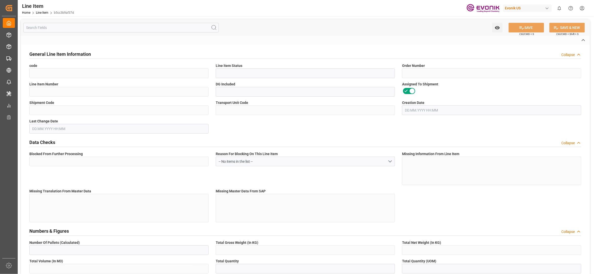
type textarea "KGM"
type input "KGM"
type textarea "KGM"
type input "M3"
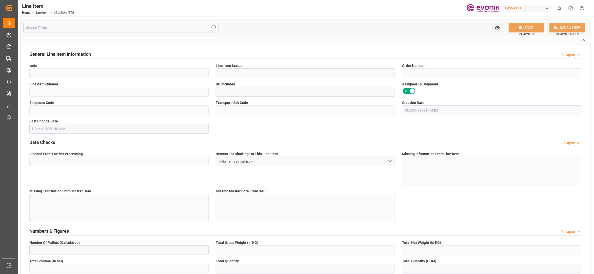
type textarea "DMQ"
type input "M3"
type input "1"
type input "174.3624"
type input "158.8"
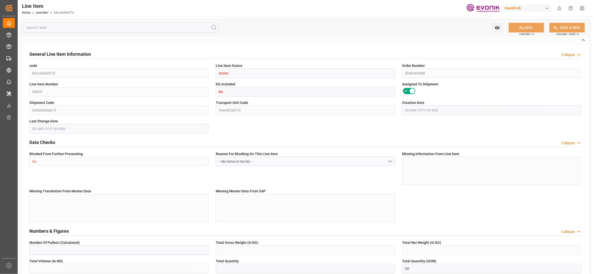
type input "0.2831"
type input "1"
type input "740.01"
type input "1"
type input "158.8"
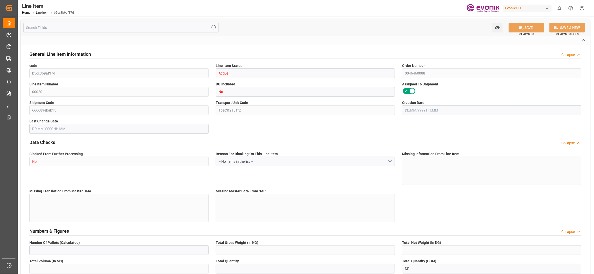
type input "174.3624"
type input "199.2624"
type input "158.8"
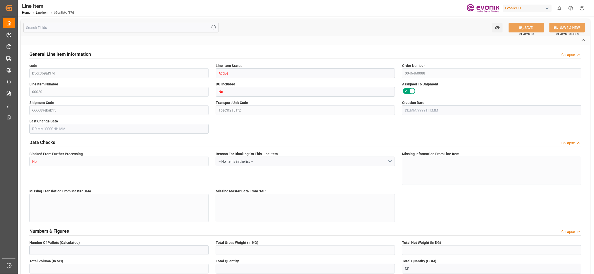
type input "0.2831"
type input "283.14"
type input "0"
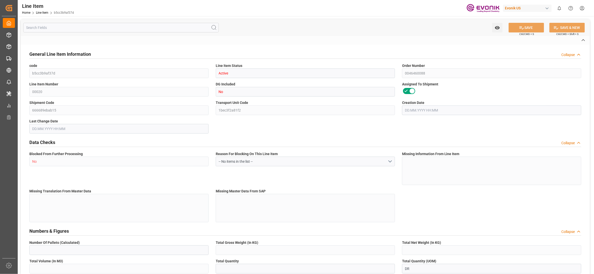
type input "0"
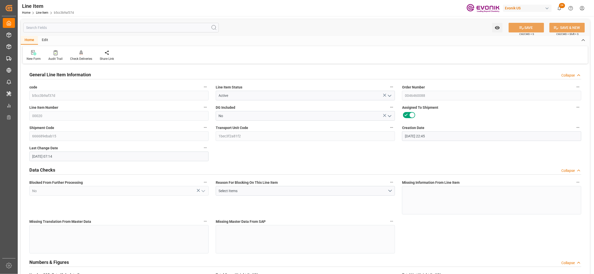
type input "27.06.2025 22:45"
type input "20.08.2025 07:14"
type input "01.12.2025"
type input "17.09.2025"
type input "10.09.2025"
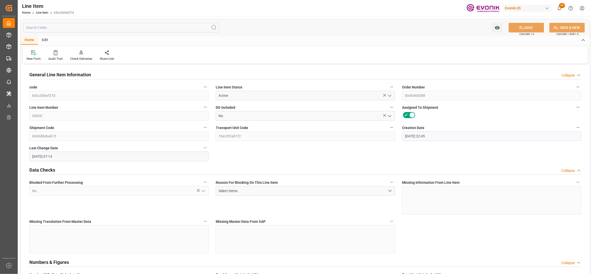
click at [150, 27] on input "text" at bounding box center [121, 28] width 196 height 10
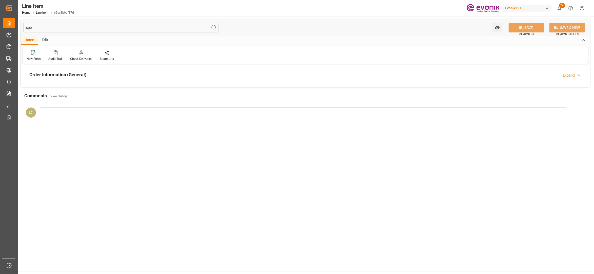
type input "spe"
click at [188, 76] on div "Order Information (General) Expand" at bounding box center [305, 74] width 552 height 10
click at [133, 103] on div at bounding box center [118, 105] width 179 height 28
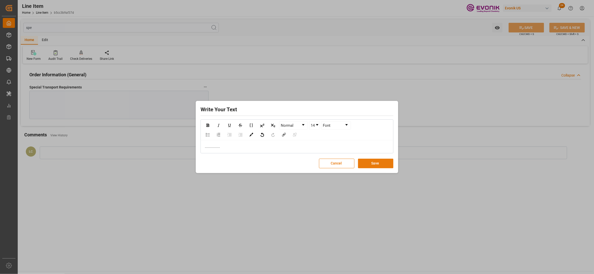
click at [374, 162] on button "Save" at bounding box center [375, 164] width 35 height 10
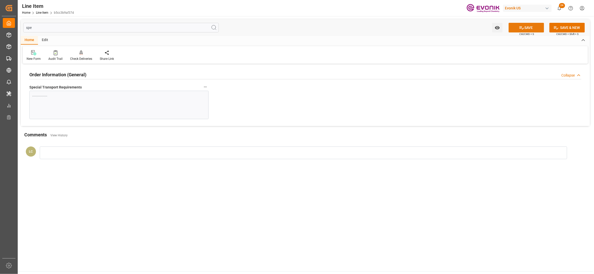
click at [526, 26] on button "SAVE" at bounding box center [526, 28] width 35 height 10
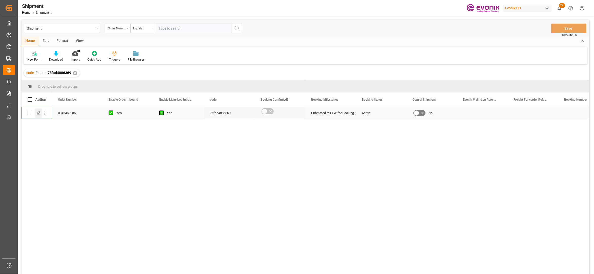
click at [36, 113] on div "Press SPACE to select this row." at bounding box center [39, 112] width 8 height 9
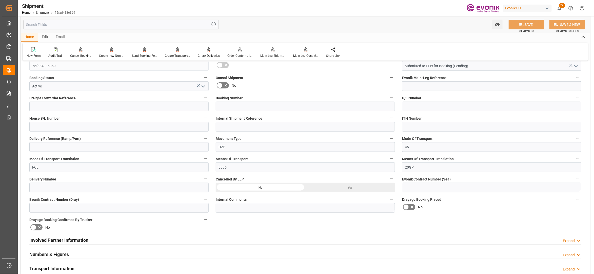
scroll to position [225, 0]
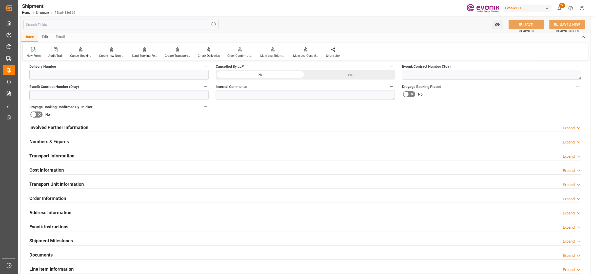
click at [277, 126] on div "Involved Partner Information Expand" at bounding box center [305, 127] width 552 height 10
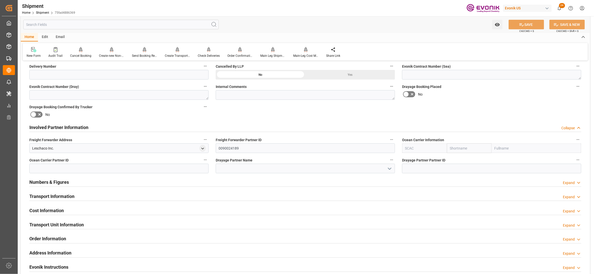
click at [460, 146] on input "text" at bounding box center [469, 148] width 45 height 10
type input "one"
drag, startPoint x: 456, startPoint y: 159, endPoint x: 475, endPoint y: 136, distance: 29.6
click at [456, 159] on b "ONE" at bounding box center [454, 159] width 7 height 4
type input "ONEY"
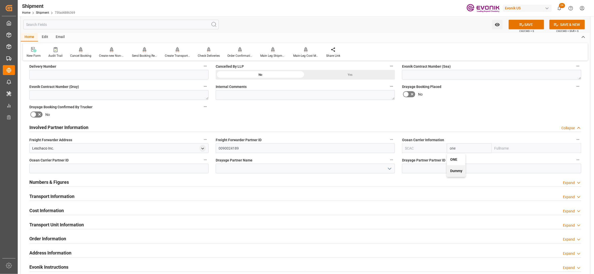
type input "ONE"
type input "Ocean Network Express"
type input "ONE"
click at [479, 110] on div "Booking Confirmation Milestone Bar Collapse Submitted to FFW for Booking (Pendi…" at bounding box center [306, 122] width 570 height 565
click at [533, 23] on button "SAVE" at bounding box center [526, 25] width 35 height 10
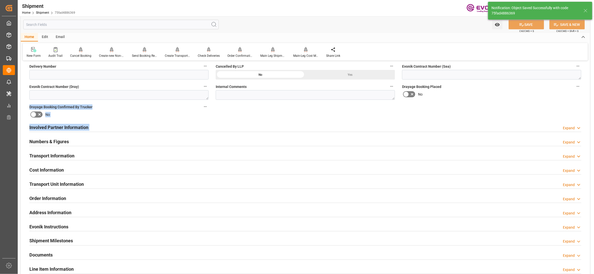
type input "0090208776"
click at [304, 126] on div "Involved Partner Information Expand" at bounding box center [305, 127] width 552 height 10
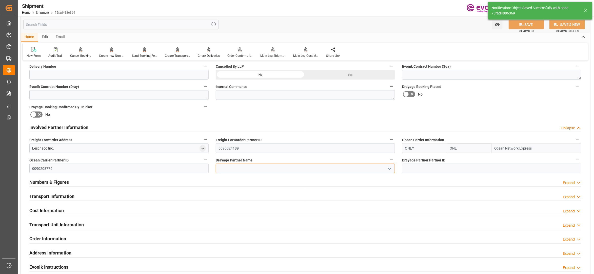
click at [250, 168] on input at bounding box center [305, 169] width 179 height 10
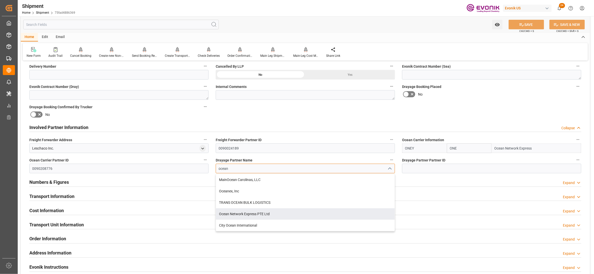
click at [262, 213] on div "Ocean Network Express PTE Ltd" at bounding box center [305, 213] width 179 height 11
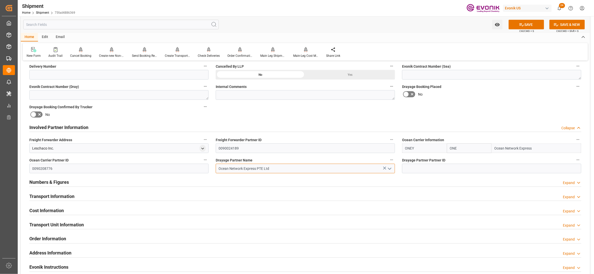
type input "Ocean Network Express PTE Ltd"
click at [503, 100] on div "Drayage Booking Placed No" at bounding box center [492, 91] width 187 height 20
click at [532, 28] on button "SAVE" at bounding box center [526, 25] width 35 height 10
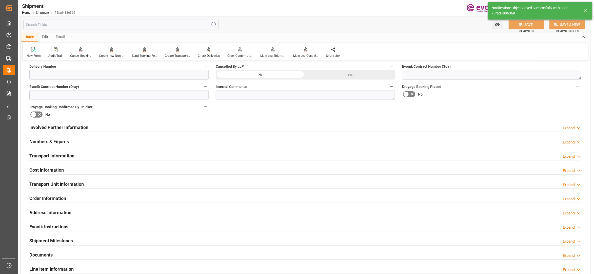
click at [224, 127] on div "Involved Partner Information Expand" at bounding box center [305, 127] width 552 height 10
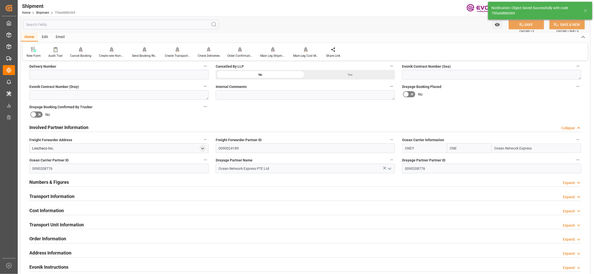
click at [224, 127] on div "Involved Partner Information Collapse" at bounding box center [305, 127] width 552 height 10
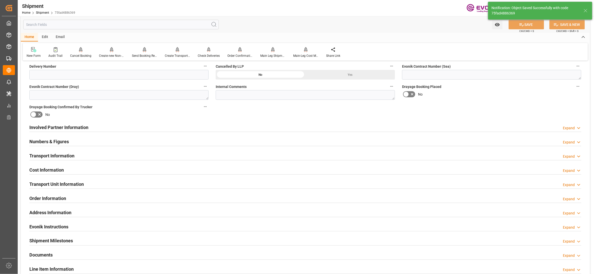
click at [216, 158] on div "Transport Information Expand" at bounding box center [305, 156] width 552 height 10
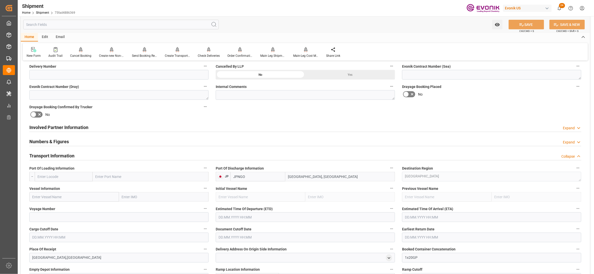
click at [82, 177] on input "text" at bounding box center [64, 177] width 58 height 10
click at [62, 200] on span "USLAX - [GEOGRAPHIC_DATA]" at bounding box center [61, 199] width 46 height 4
type input "USLAX"
type input "[GEOGRAPHIC_DATA]"
type input "USLAX"
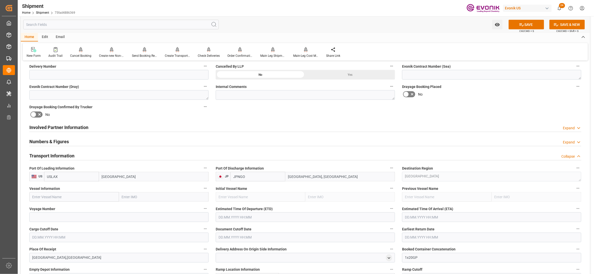
click at [77, 197] on input "text" at bounding box center [74, 197] width 90 height 10
paste input "ONE OLYMPUS 078W"
click at [65, 195] on input "ONE OLYMPUS 078W" at bounding box center [74, 197] width 90 height 10
click at [64, 209] on span "ONE Olympus - 9312987" at bounding box center [51, 208] width 37 height 4
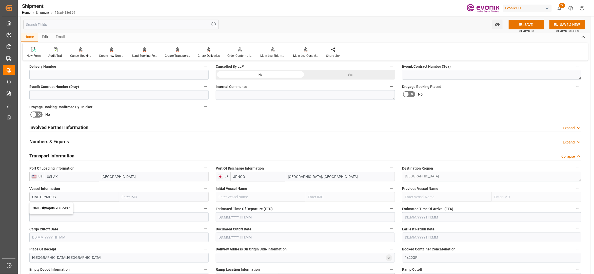
type input "ONE Olympus"
type input "9312987"
type input "ONE Olympus"
click at [69, 217] on input at bounding box center [118, 217] width 179 height 10
paste input "078W"
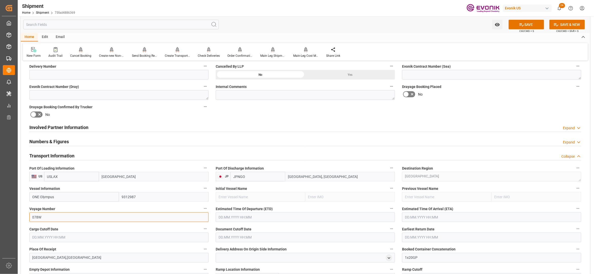
type input "078W"
click at [262, 220] on input "text" at bounding box center [305, 217] width 179 height 10
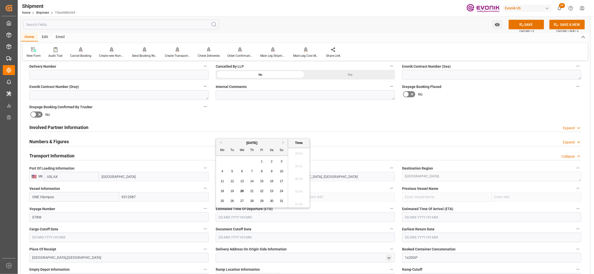
scroll to position [141, 0]
click at [284, 143] on button "Next Month" at bounding box center [284, 142] width 3 height 3
click at [285, 142] on button "Next Month" at bounding box center [284, 142] width 3 height 3
click at [282, 161] on span "5" at bounding box center [282, 162] width 2 height 4
type input "[DATE] 00:00"
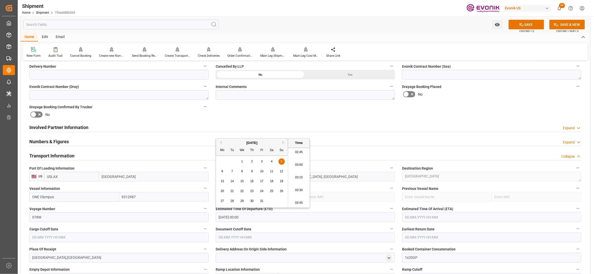
click at [415, 219] on input "text" at bounding box center [491, 217] width 179 height 10
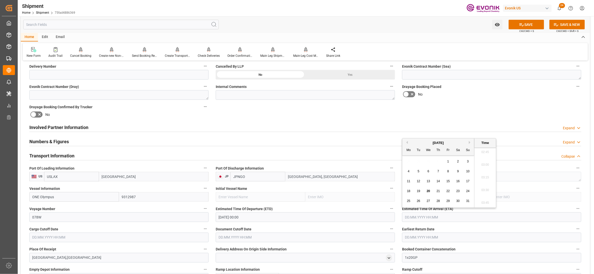
click at [472, 142] on button "Next Month" at bounding box center [470, 142] width 3 height 3
click at [427, 190] on span "22" at bounding box center [428, 191] width 3 height 4
type input "[DATE] 00:00"
click at [176, 239] on input "text" at bounding box center [118, 238] width 179 height 10
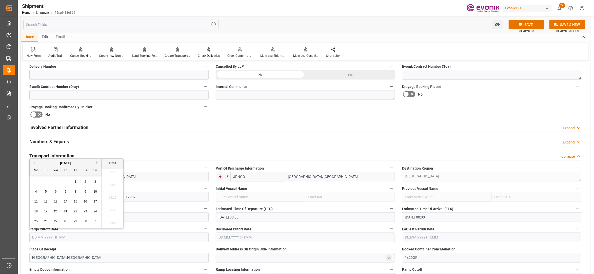
click at [46, 211] on span "19" at bounding box center [45, 212] width 3 height 4
click at [247, 236] on input "text" at bounding box center [305, 238] width 179 height 10
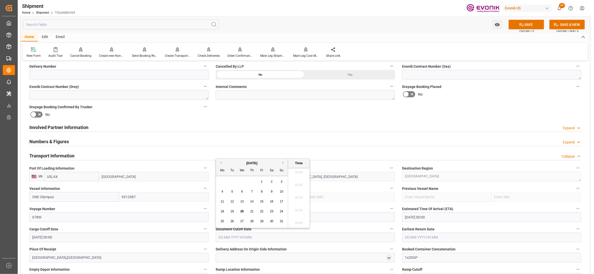
click at [91, 237] on input "[DATE] 00:00" at bounding box center [118, 238] width 179 height 10
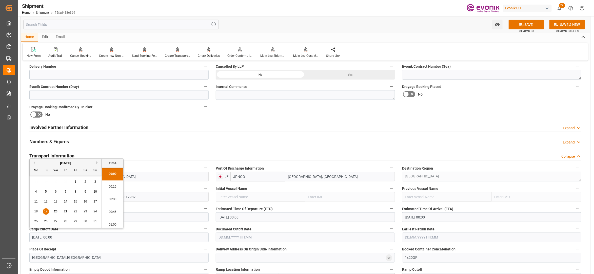
click at [97, 162] on button "Next Month" at bounding box center [97, 162] width 3 height 3
click at [76, 201] on span "19" at bounding box center [75, 202] width 3 height 4
type input "[DATE] 00:00"
click at [254, 235] on input "text" at bounding box center [305, 238] width 179 height 10
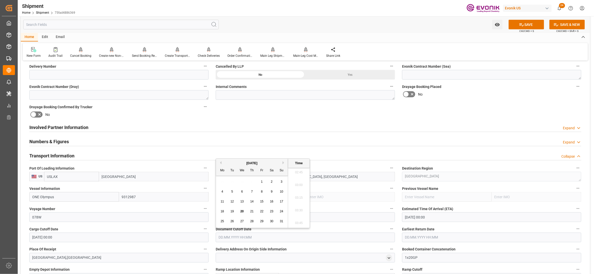
click at [283, 163] on div "[DATE]" at bounding box center [252, 163] width 72 height 5
click at [285, 163] on button "Next Month" at bounding box center [284, 162] width 3 height 3
click at [264, 200] on div "19" at bounding box center [262, 202] width 6 height 6
type input "[DATE] 00:00"
click at [428, 235] on input "text" at bounding box center [491, 238] width 179 height 10
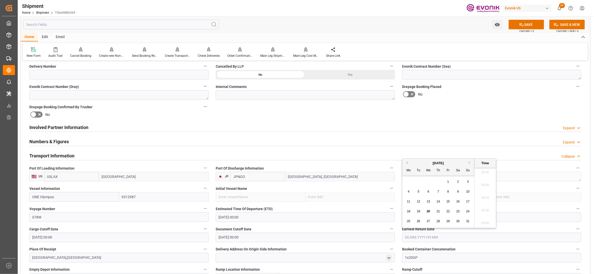
click at [471, 163] on button "Next Month" at bounding box center [470, 162] width 3 height 3
click at [449, 201] on span "19" at bounding box center [448, 202] width 3 height 4
type input "[DATE] 00:00"
click at [484, 101] on div "Drayage Booking Placed No" at bounding box center [492, 91] width 187 height 20
click at [523, 20] on button "SAVE" at bounding box center [526, 25] width 35 height 10
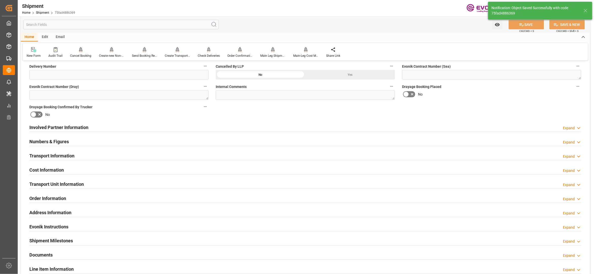
click at [80, 167] on div "Cost Information Expand" at bounding box center [305, 170] width 552 height 10
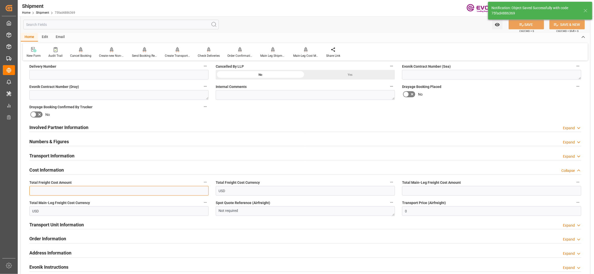
click at [61, 190] on input "text" at bounding box center [118, 191] width 179 height 10
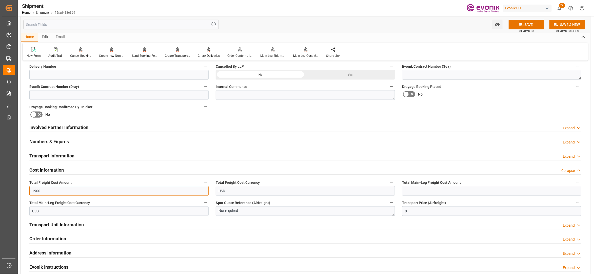
type input "1900"
click at [430, 190] on input "text" at bounding box center [491, 191] width 179 height 10
type input "1900"
click at [496, 102] on div "Booking Confirmation Milestone Bar Collapse Submitted to FFW for Booking (Pendi…" at bounding box center [306, 122] width 570 height 565
click at [531, 25] on button "SAVE" at bounding box center [526, 25] width 35 height 10
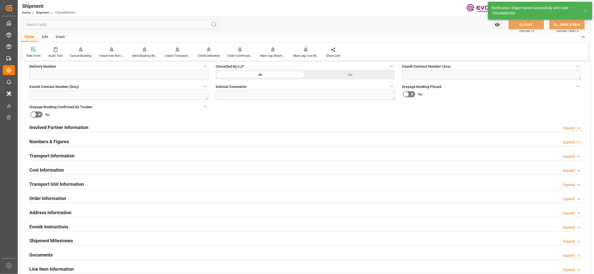
click at [223, 128] on div "Involved Partner Information Expand" at bounding box center [305, 127] width 552 height 10
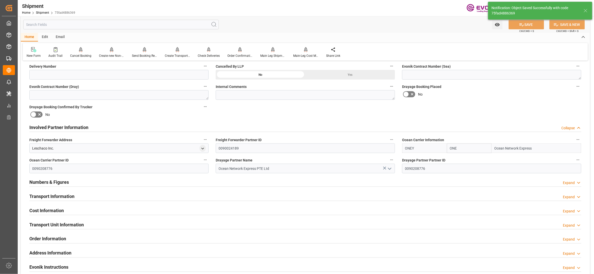
click at [173, 197] on div "Transport Information Expand" at bounding box center [305, 196] width 552 height 10
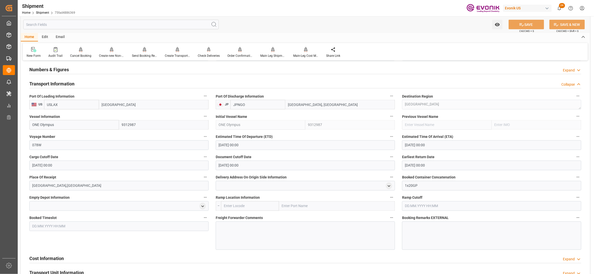
scroll to position [450, 0]
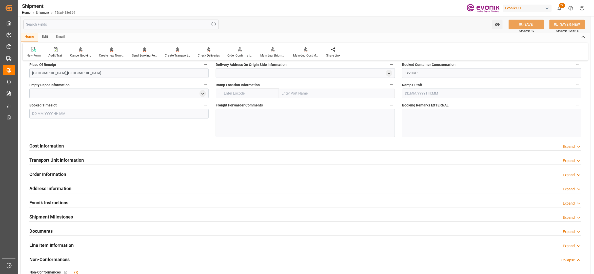
click at [186, 151] on div "Cost Information Expand" at bounding box center [306, 146] width 560 height 14
click at [186, 148] on div "Cost Information Expand" at bounding box center [305, 146] width 552 height 10
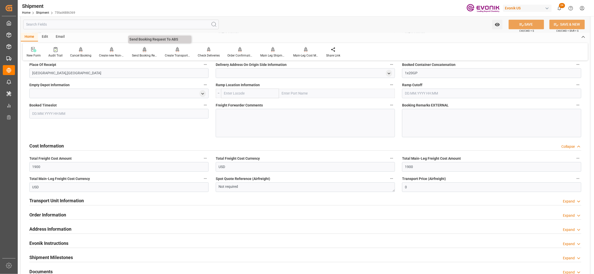
click at [143, 49] on icon at bounding box center [145, 49] width 4 height 5
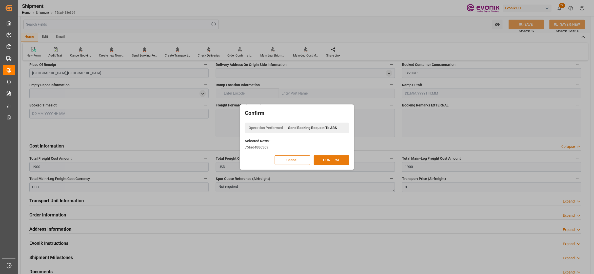
click at [340, 160] on button "CONFIRM" at bounding box center [331, 160] width 35 height 10
